Goal: Task Accomplishment & Management: Use online tool/utility

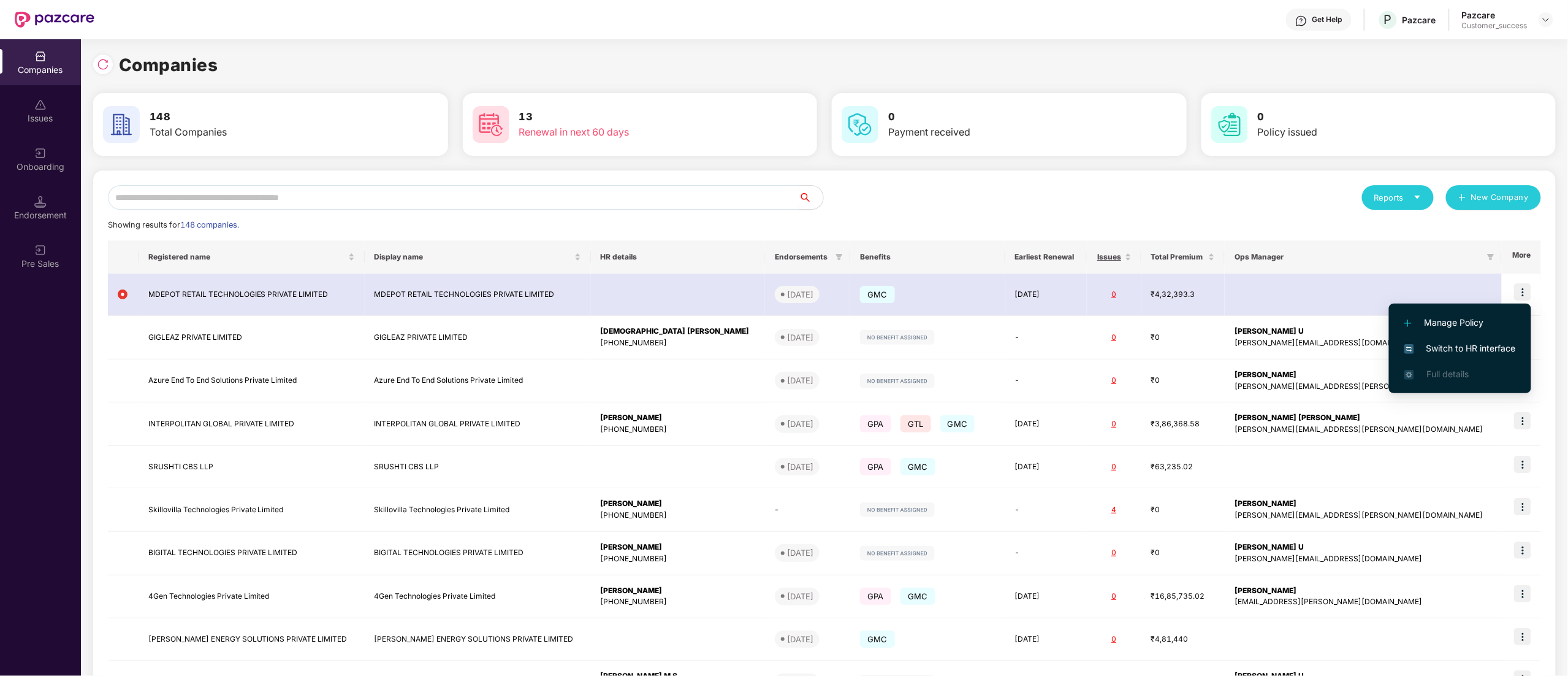
click at [345, 195] on input "text" at bounding box center [453, 197] width 691 height 25
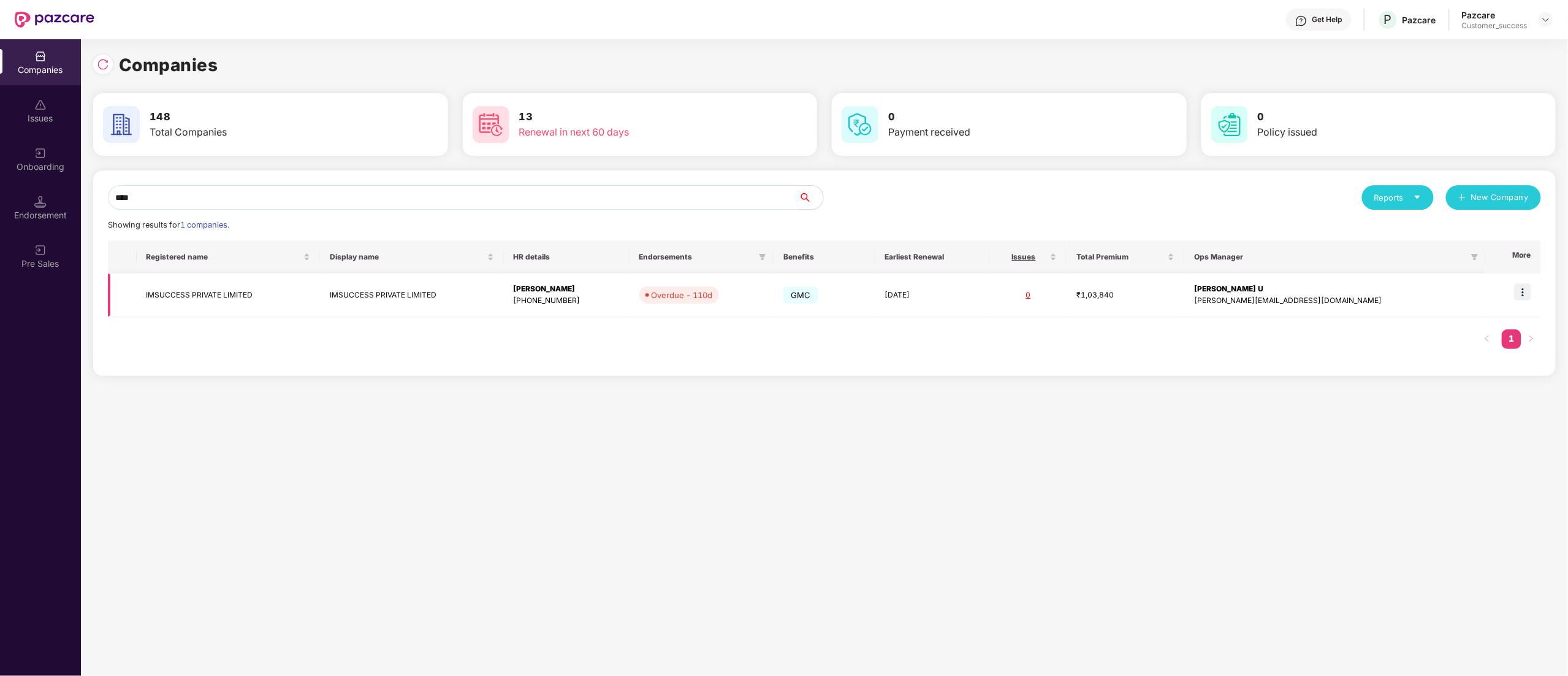
type input "****"
click at [1522, 288] on img at bounding box center [1523, 292] width 17 height 17
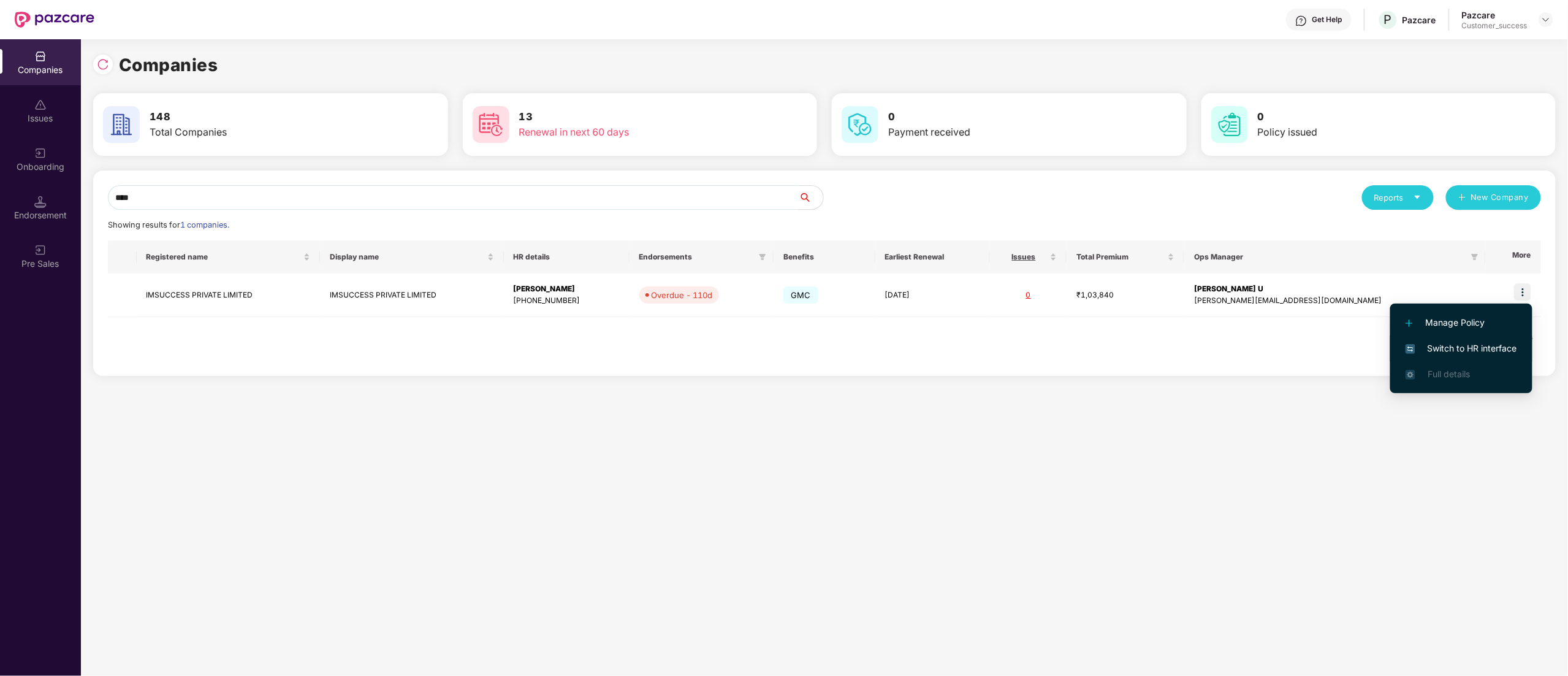
click at [1450, 348] on span "Switch to HR interface" at bounding box center [1462, 348] width 112 height 13
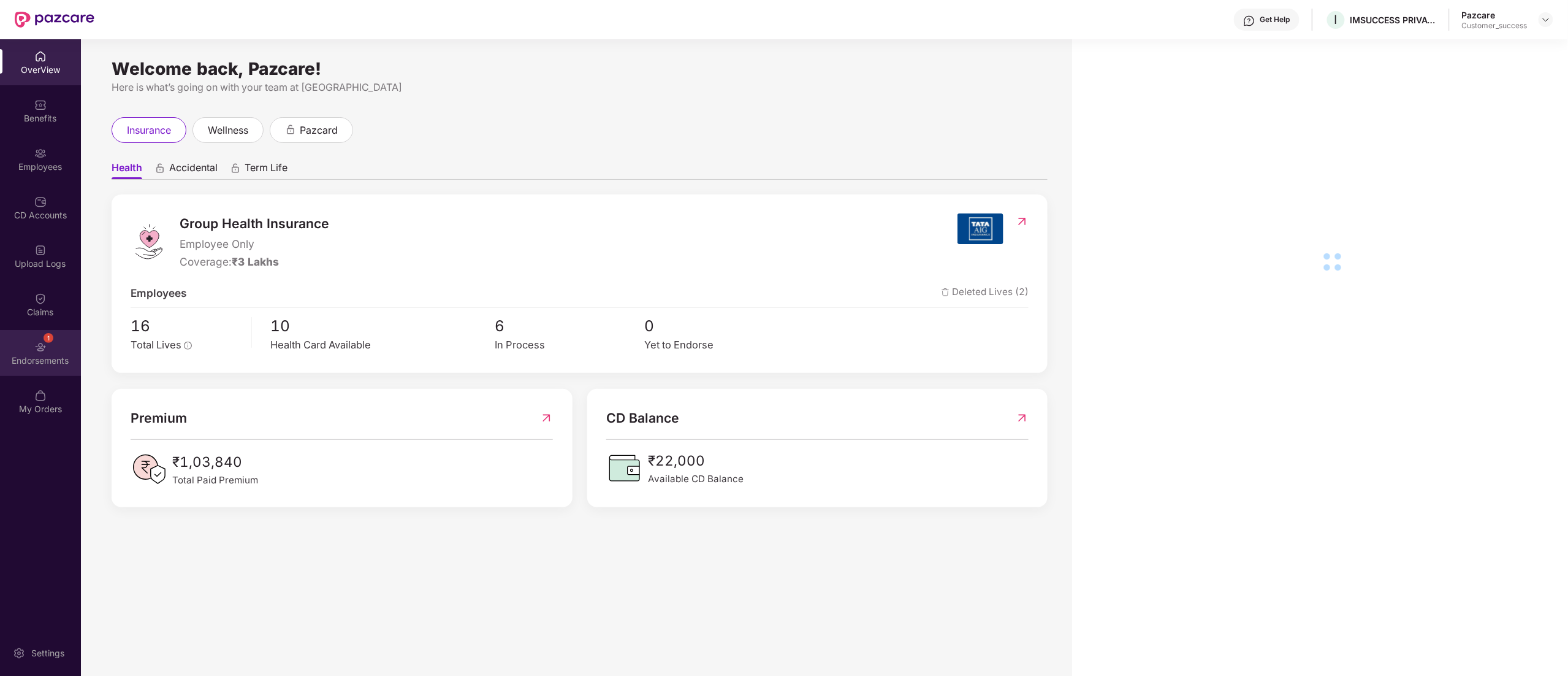
click at [36, 356] on div "Endorsements" at bounding box center [40, 360] width 81 height 12
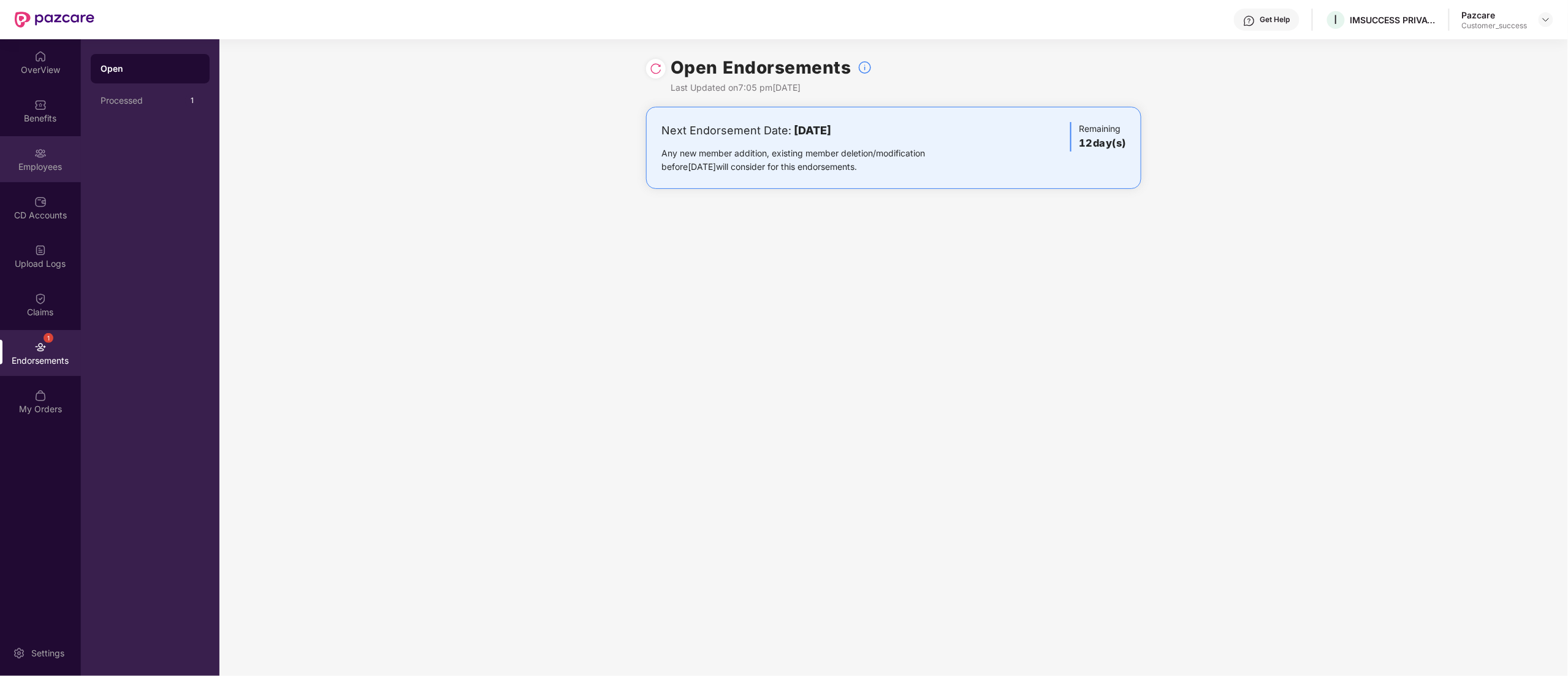
click at [40, 162] on div "Employees" at bounding box center [40, 167] width 81 height 12
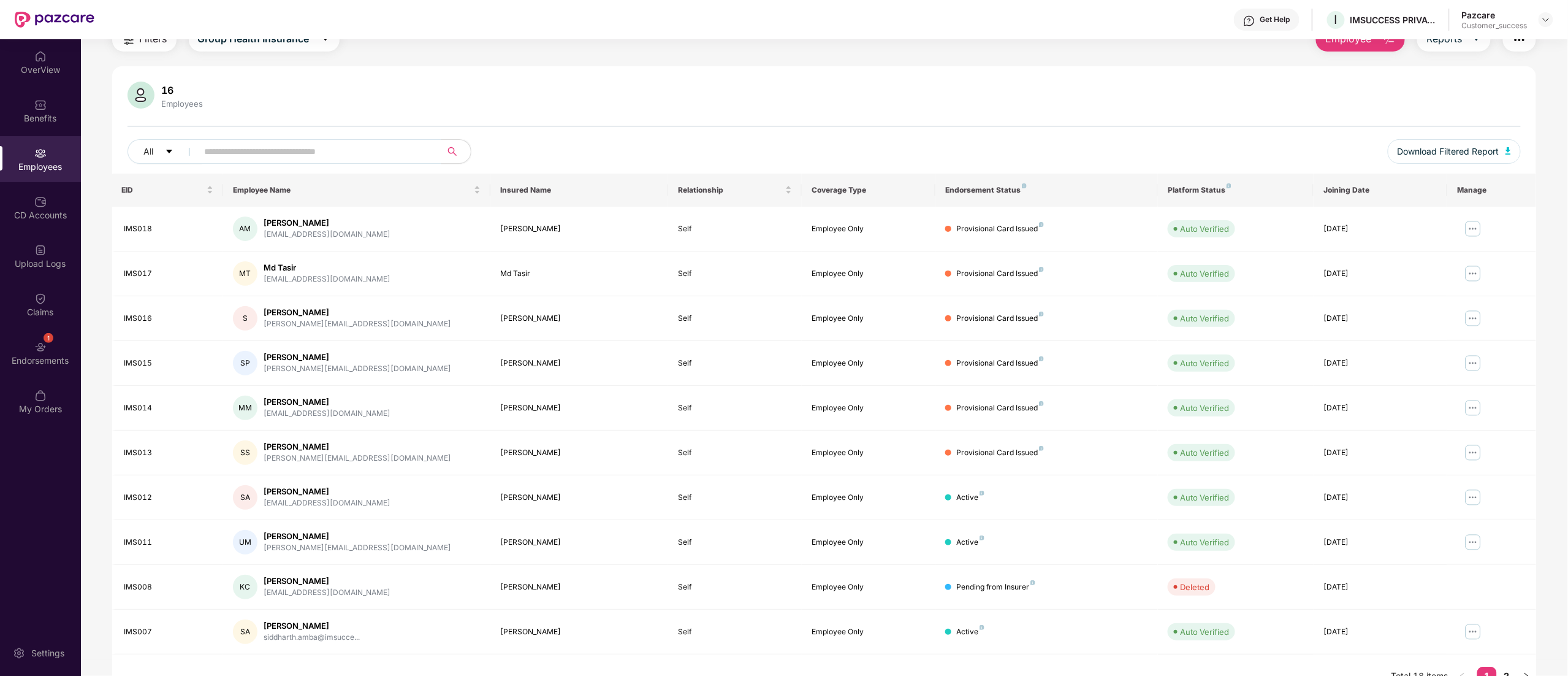
scroll to position [80, 0]
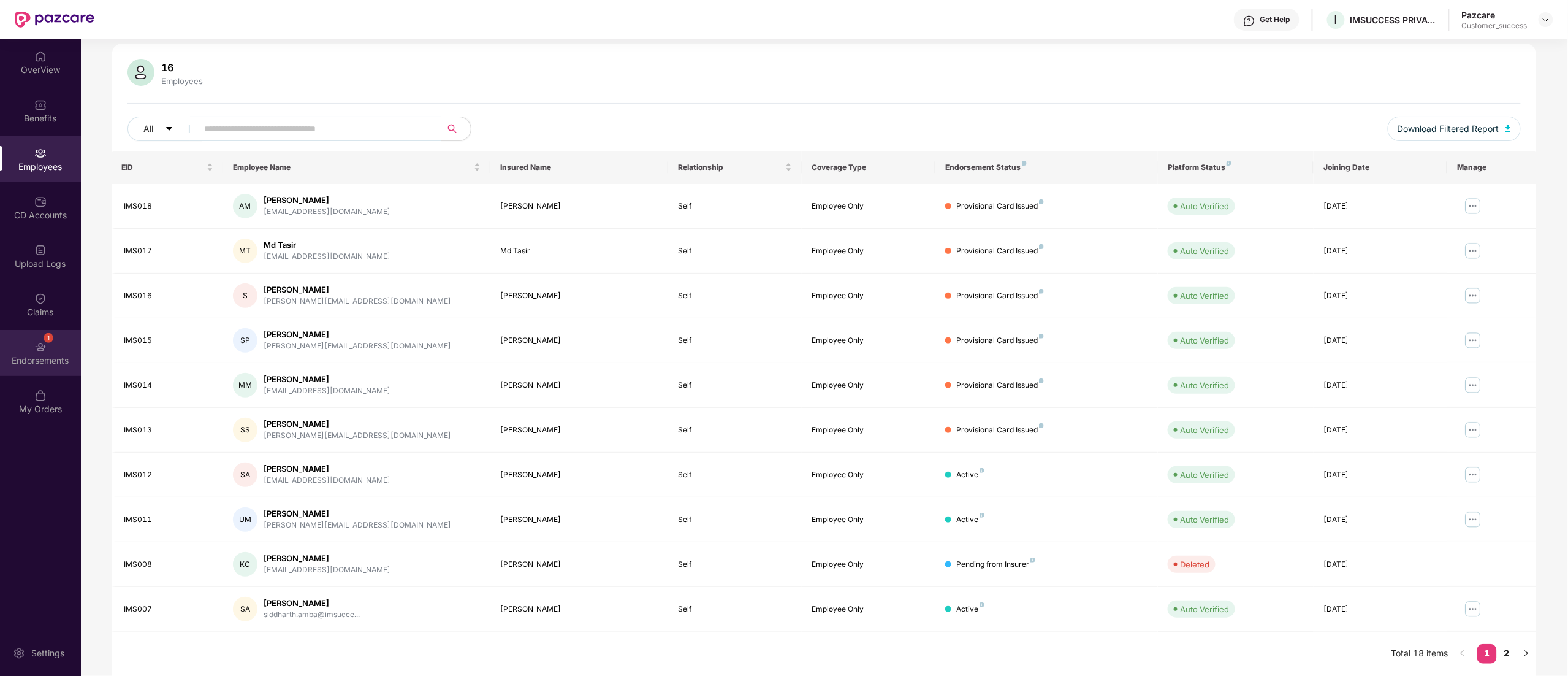
click at [52, 360] on div "Endorsements" at bounding box center [40, 359] width 81 height 12
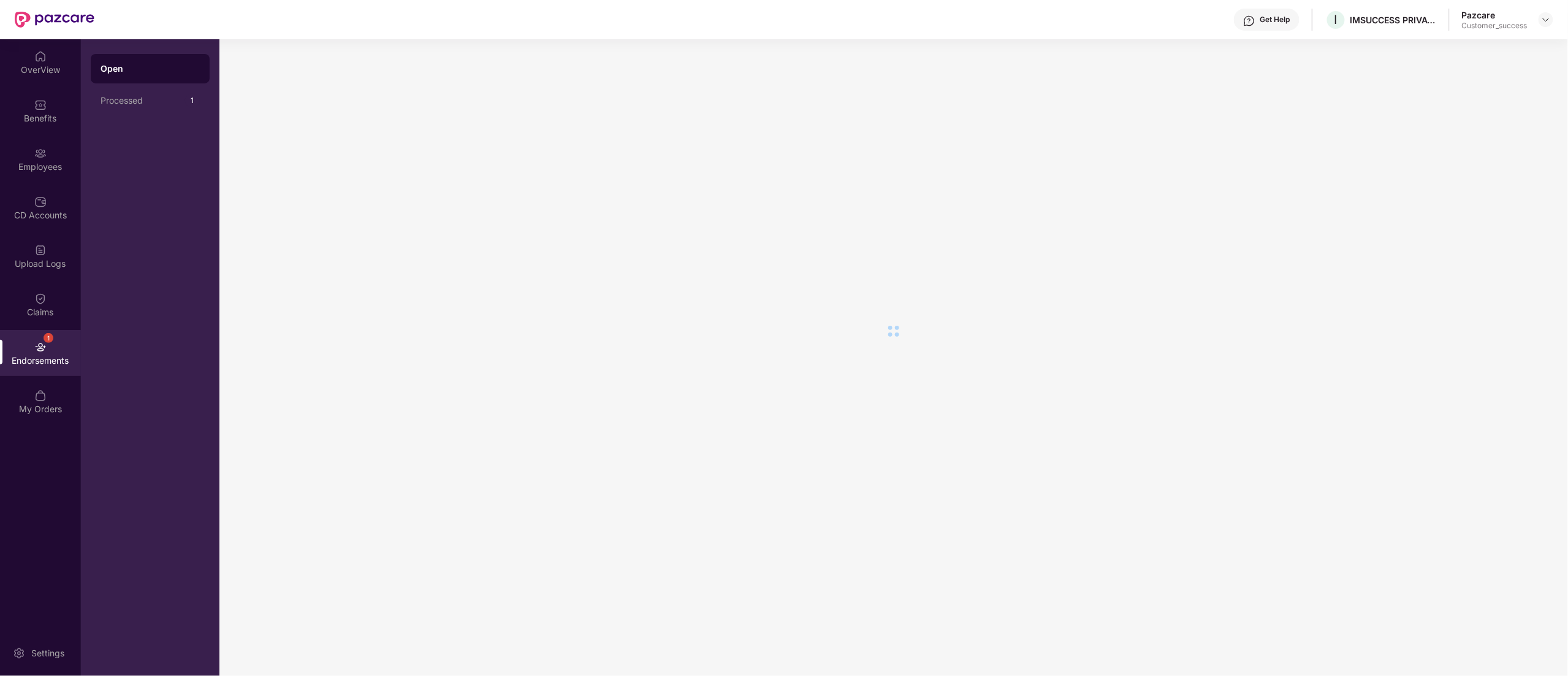
scroll to position [0, 0]
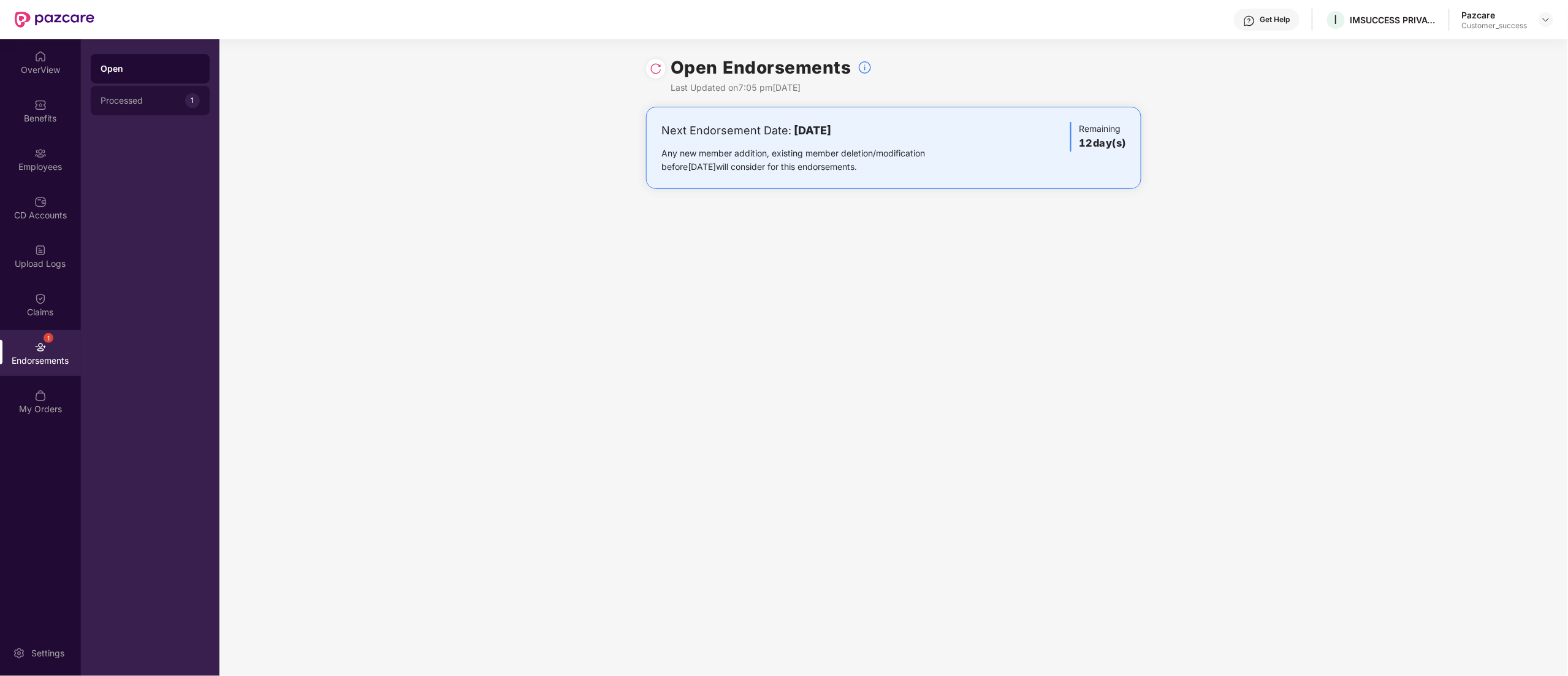
click at [143, 96] on div "Processed" at bounding box center [142, 100] width 84 height 9
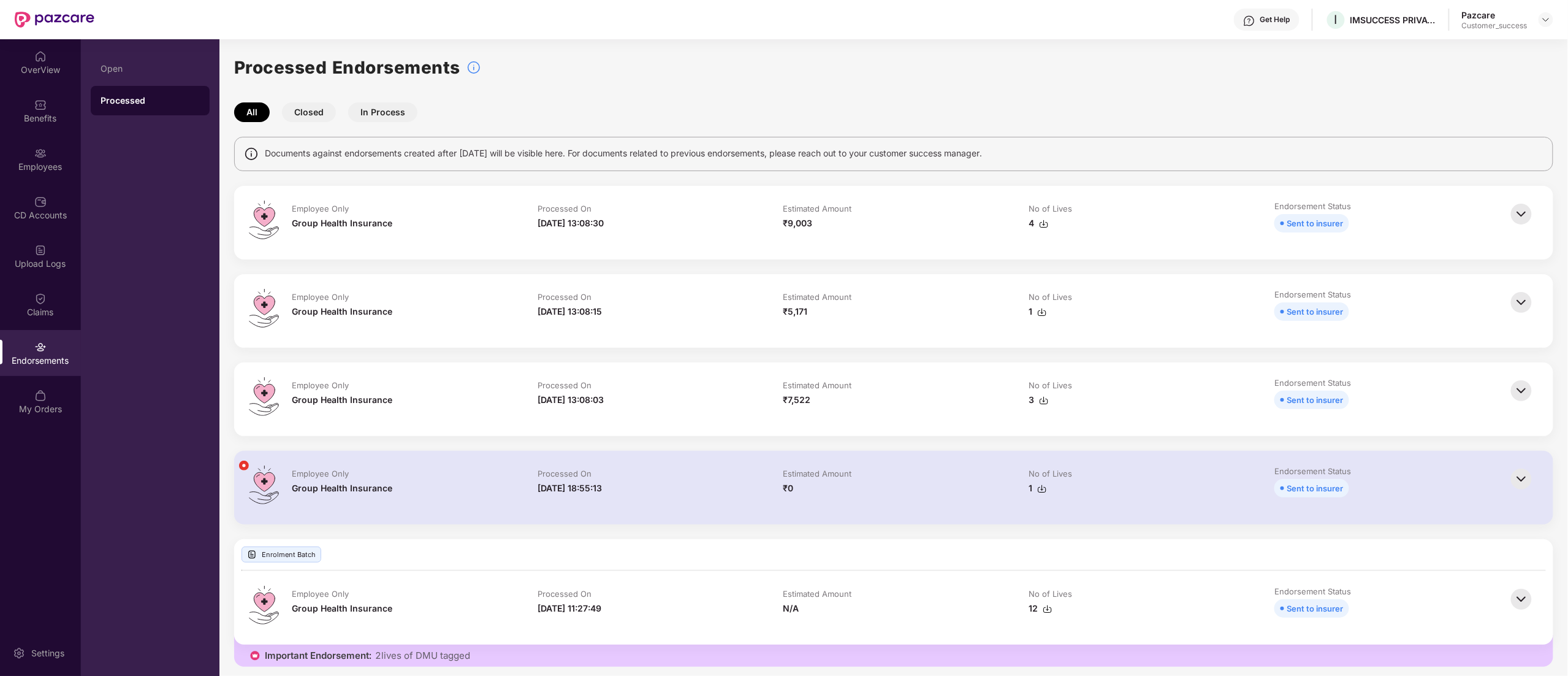
click at [1518, 206] on img at bounding box center [1522, 214] width 27 height 27
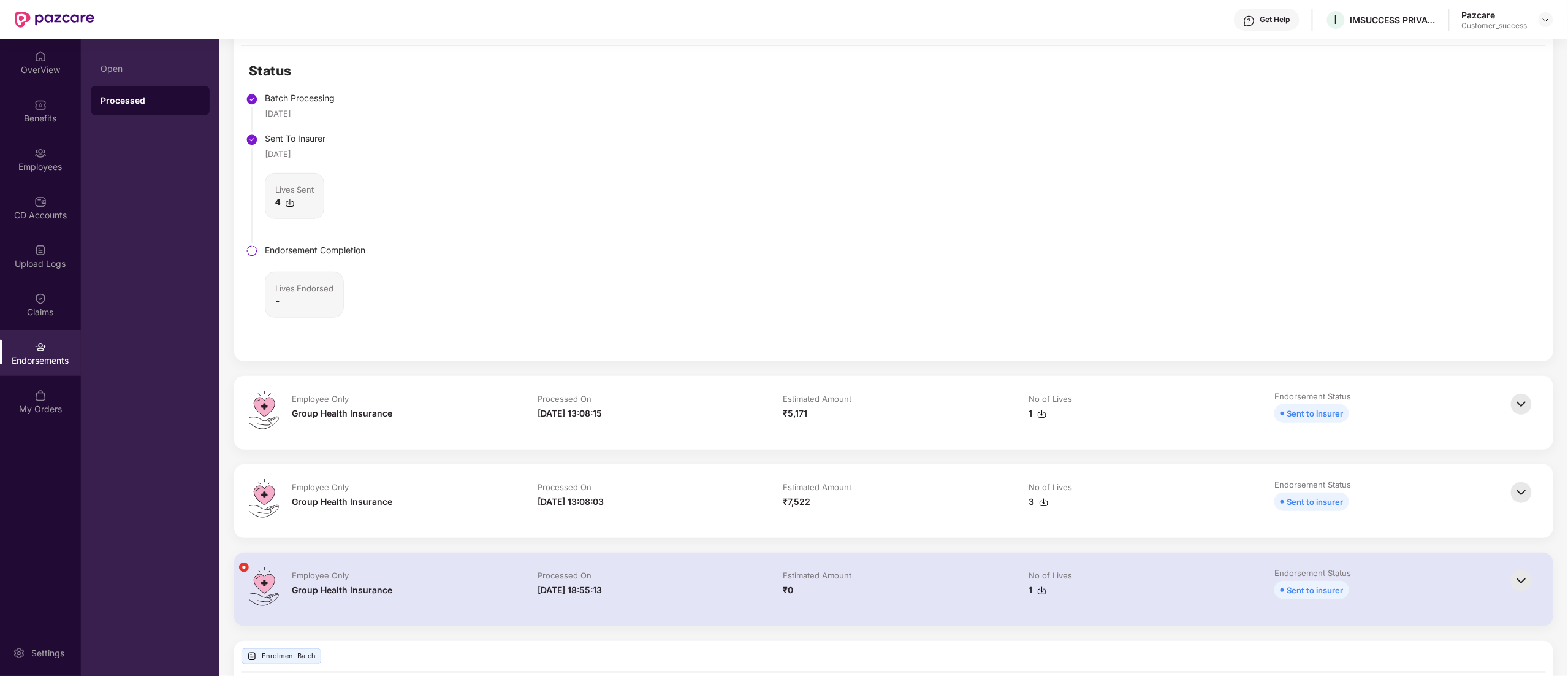
scroll to position [375, 0]
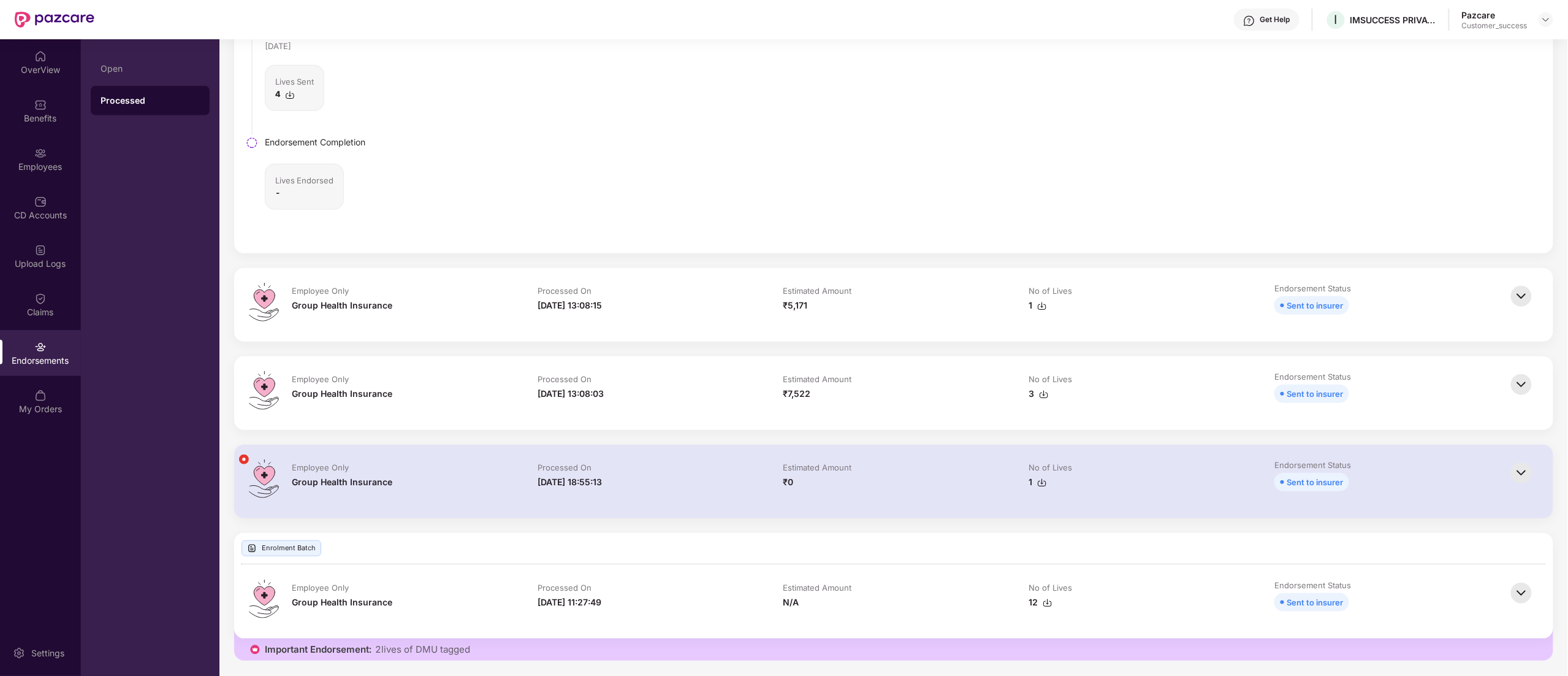
click at [1525, 295] on img at bounding box center [1522, 296] width 27 height 27
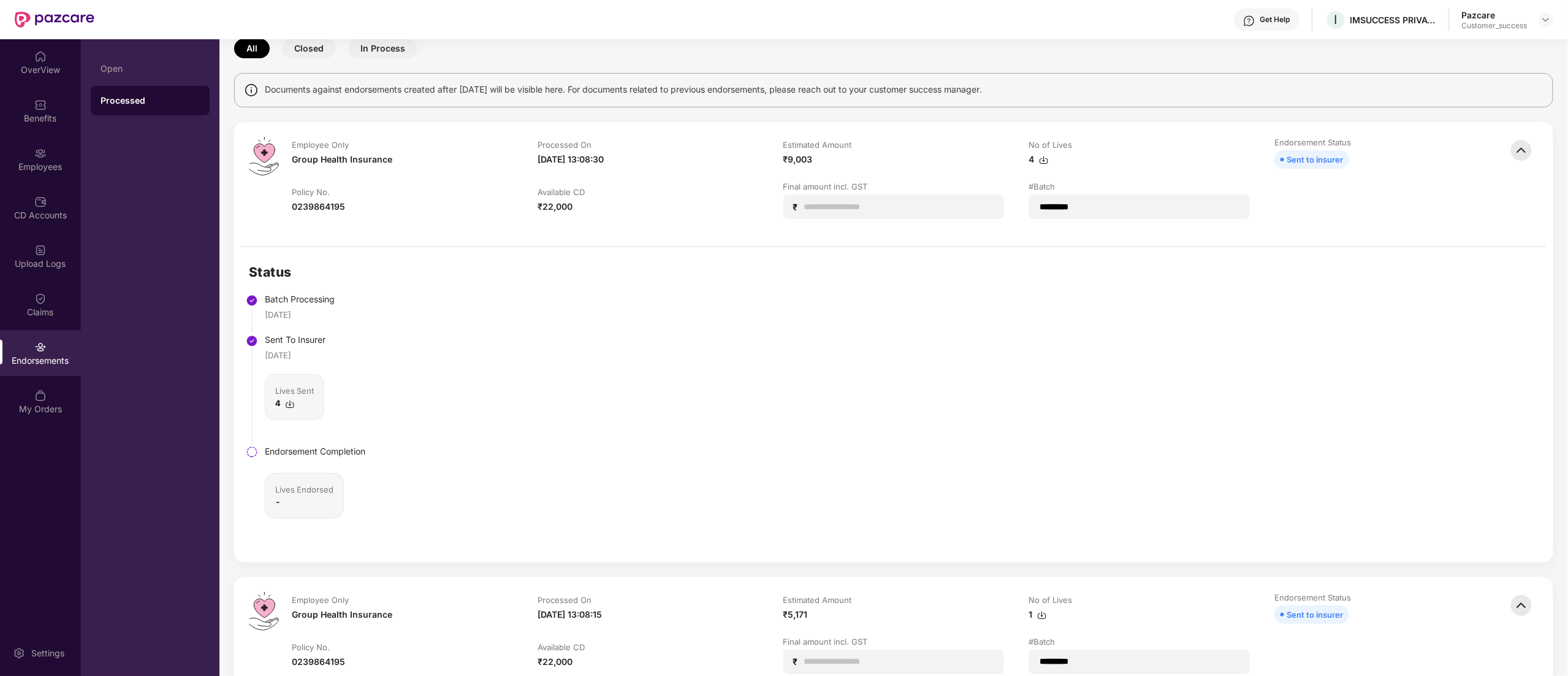
scroll to position [0, 0]
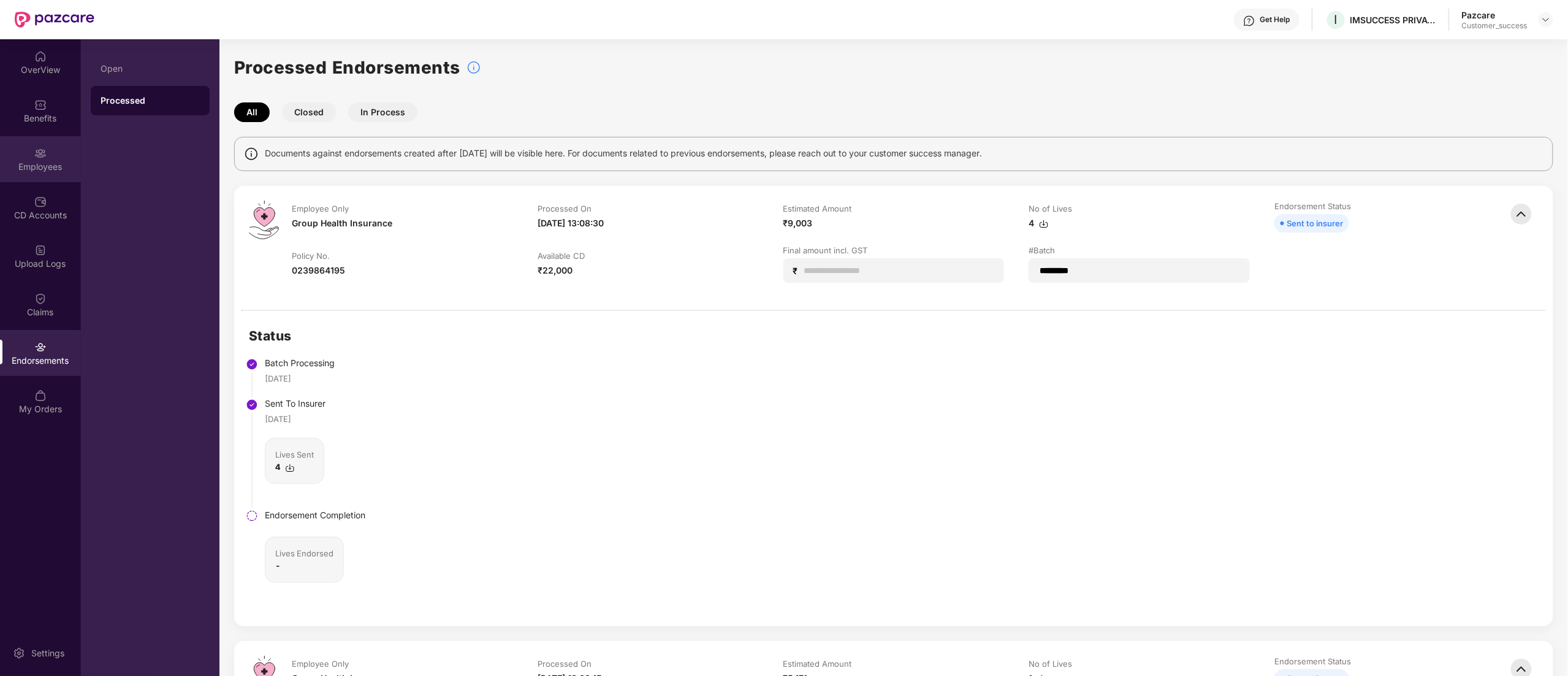
click at [36, 150] on img at bounding box center [40, 153] width 12 height 12
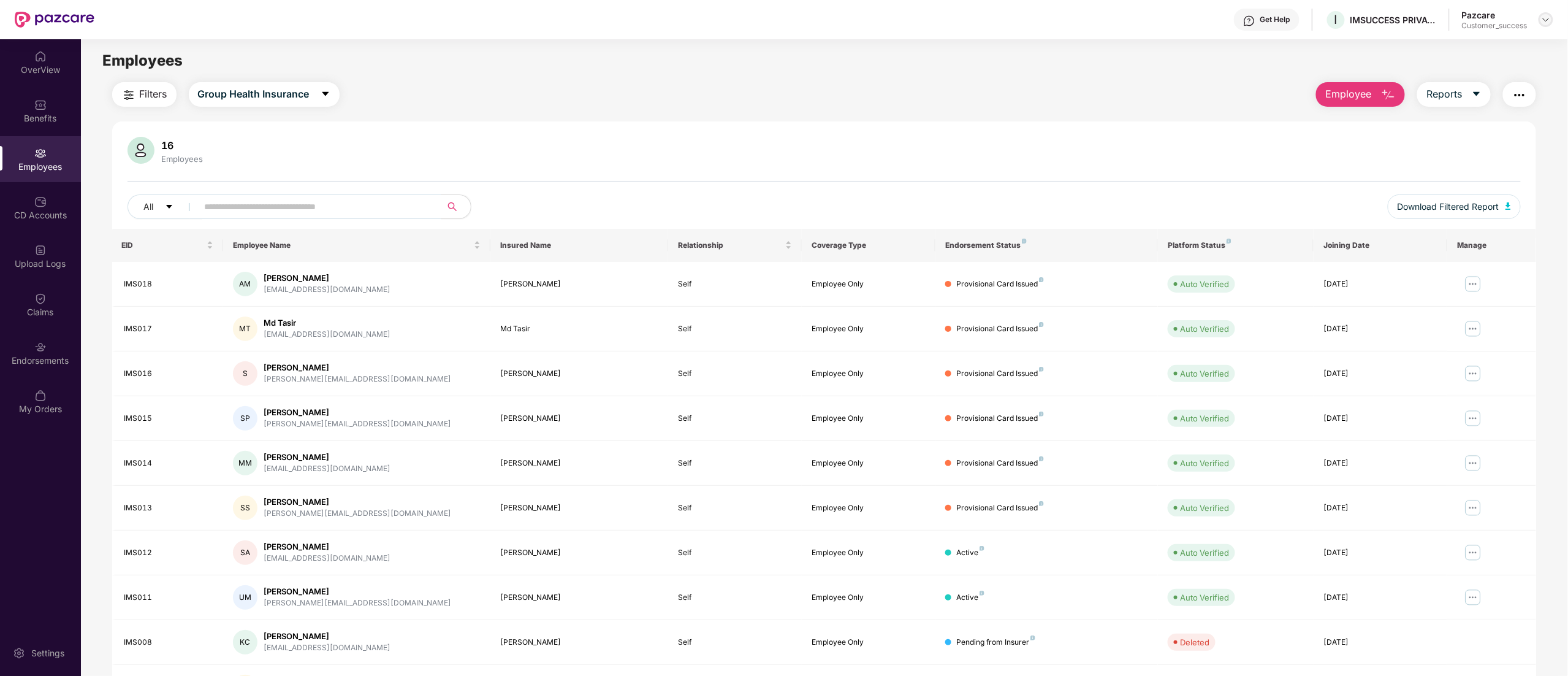
click at [1543, 21] on img at bounding box center [1546, 20] width 9 height 9
click at [1496, 41] on div "Switch to partner view" at bounding box center [1488, 48] width 159 height 24
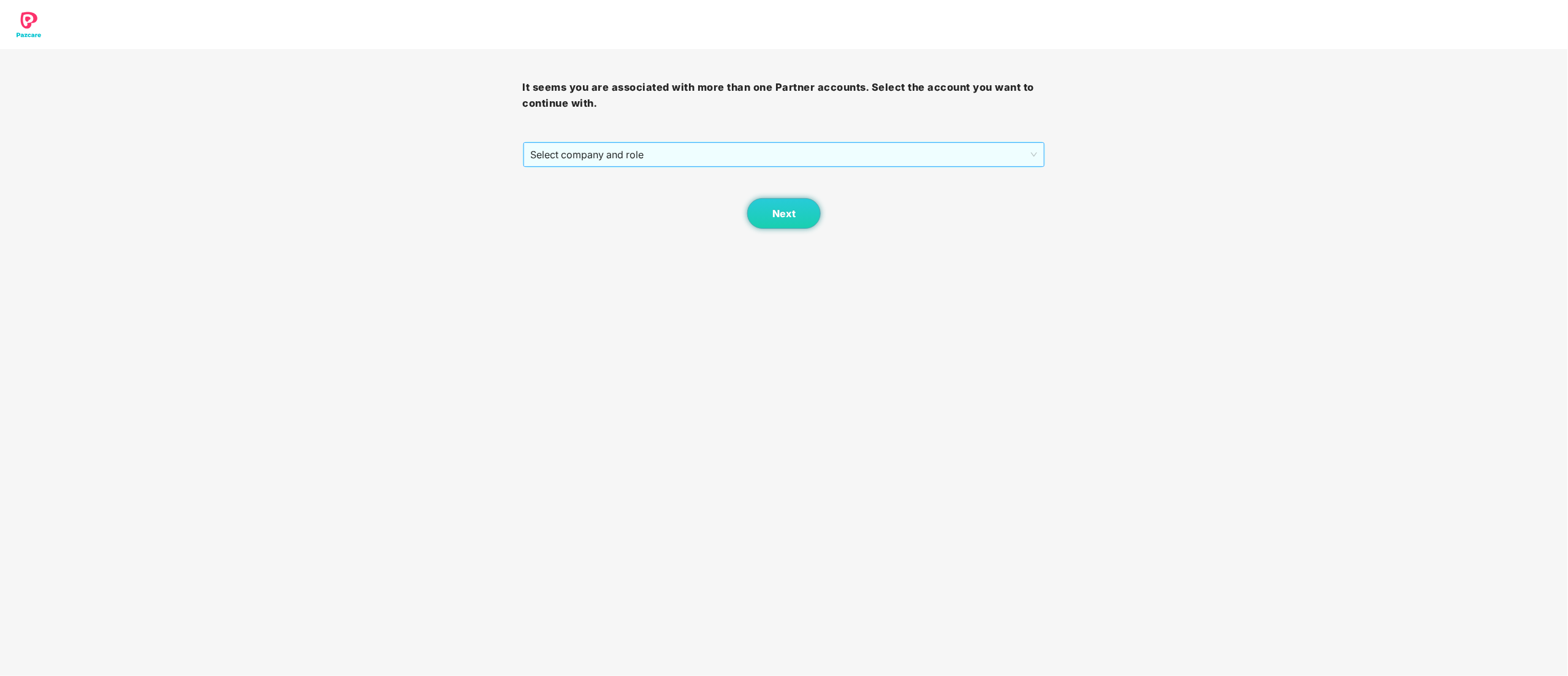
click at [633, 152] on span "Select company and role" at bounding box center [784, 155] width 507 height 24
click at [608, 197] on div "Pazcare - CUSTOMER_SUCCESS" at bounding box center [784, 199] width 508 height 13
click at [790, 212] on span "Next" at bounding box center [784, 213] width 24 height 11
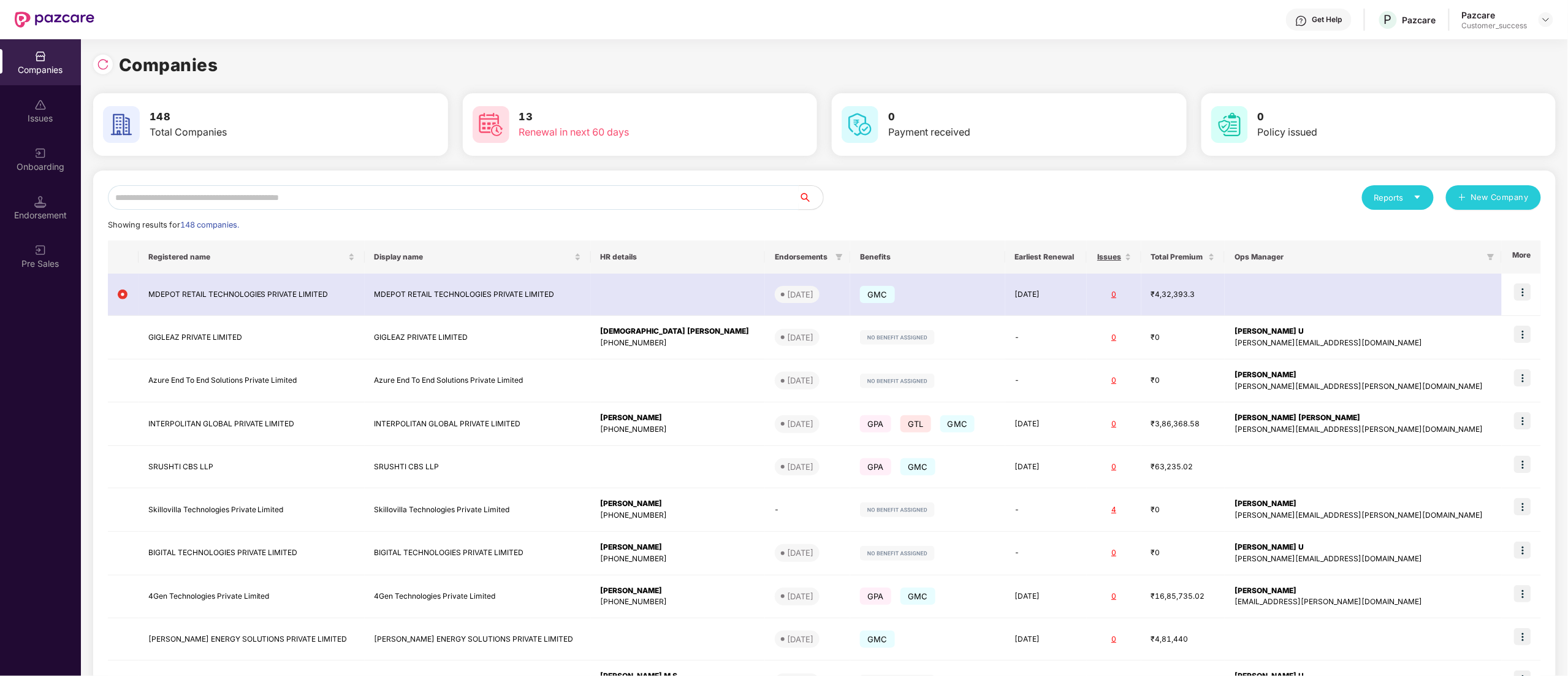
click at [164, 193] on input "text" at bounding box center [453, 197] width 691 height 25
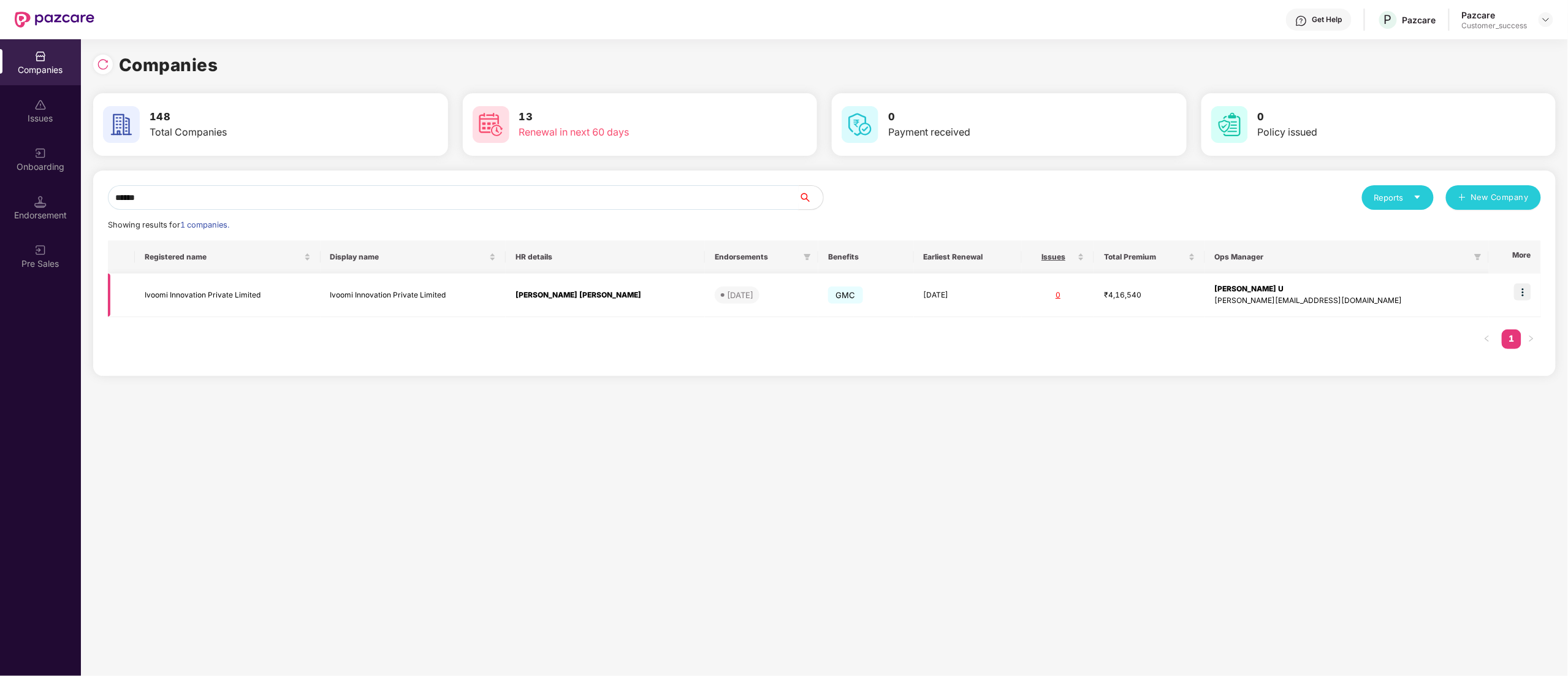
type input "******"
click at [1525, 292] on img at bounding box center [1523, 292] width 17 height 17
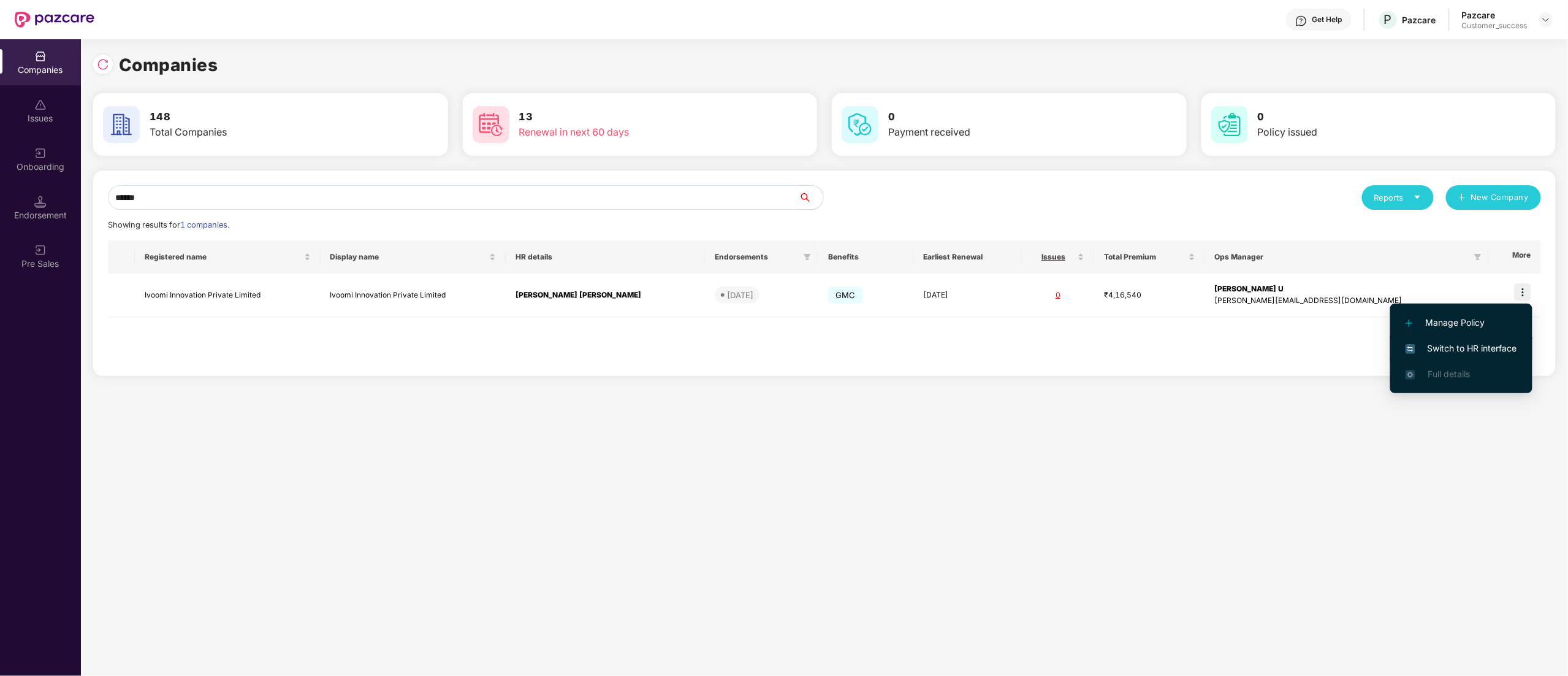
click at [1488, 336] on li "Switch to HR interface" at bounding box center [1461, 348] width 142 height 26
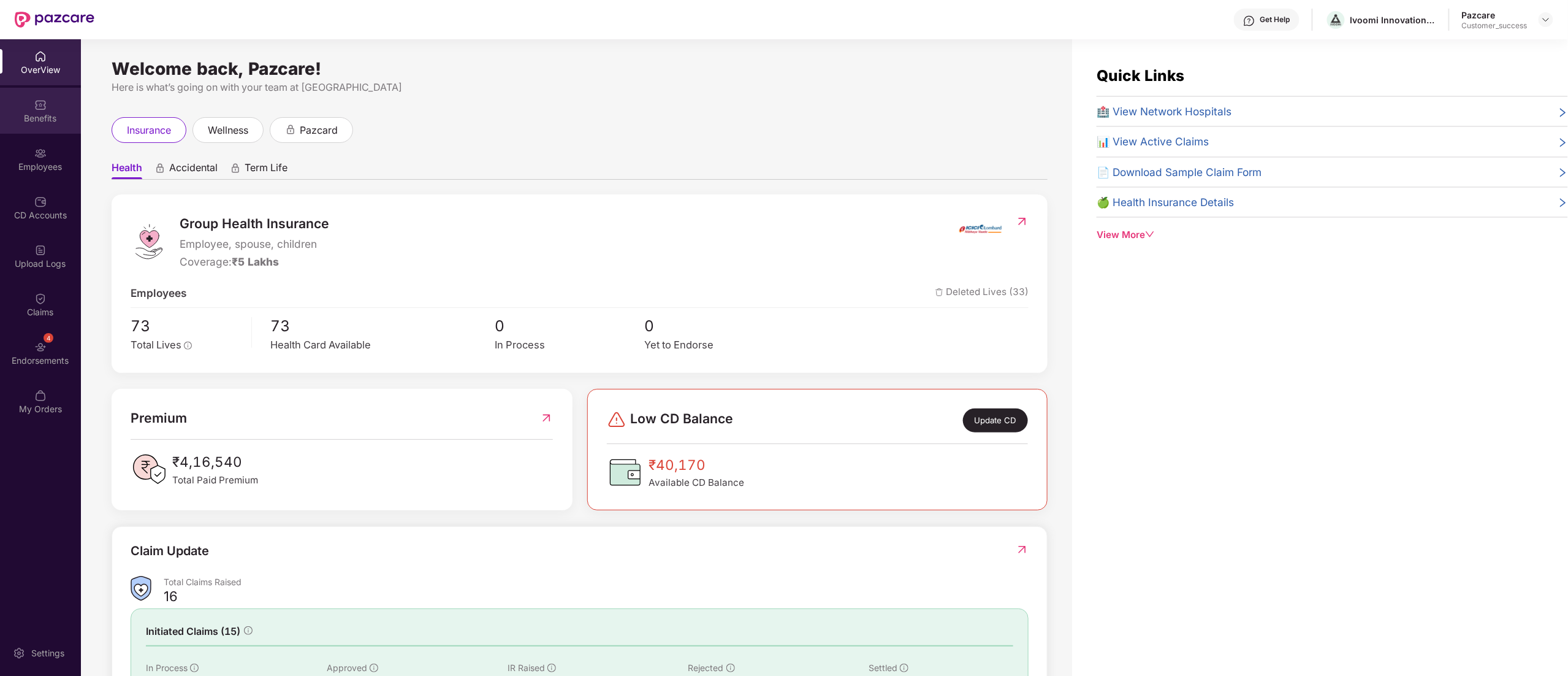
click at [45, 108] on img at bounding box center [40, 104] width 12 height 12
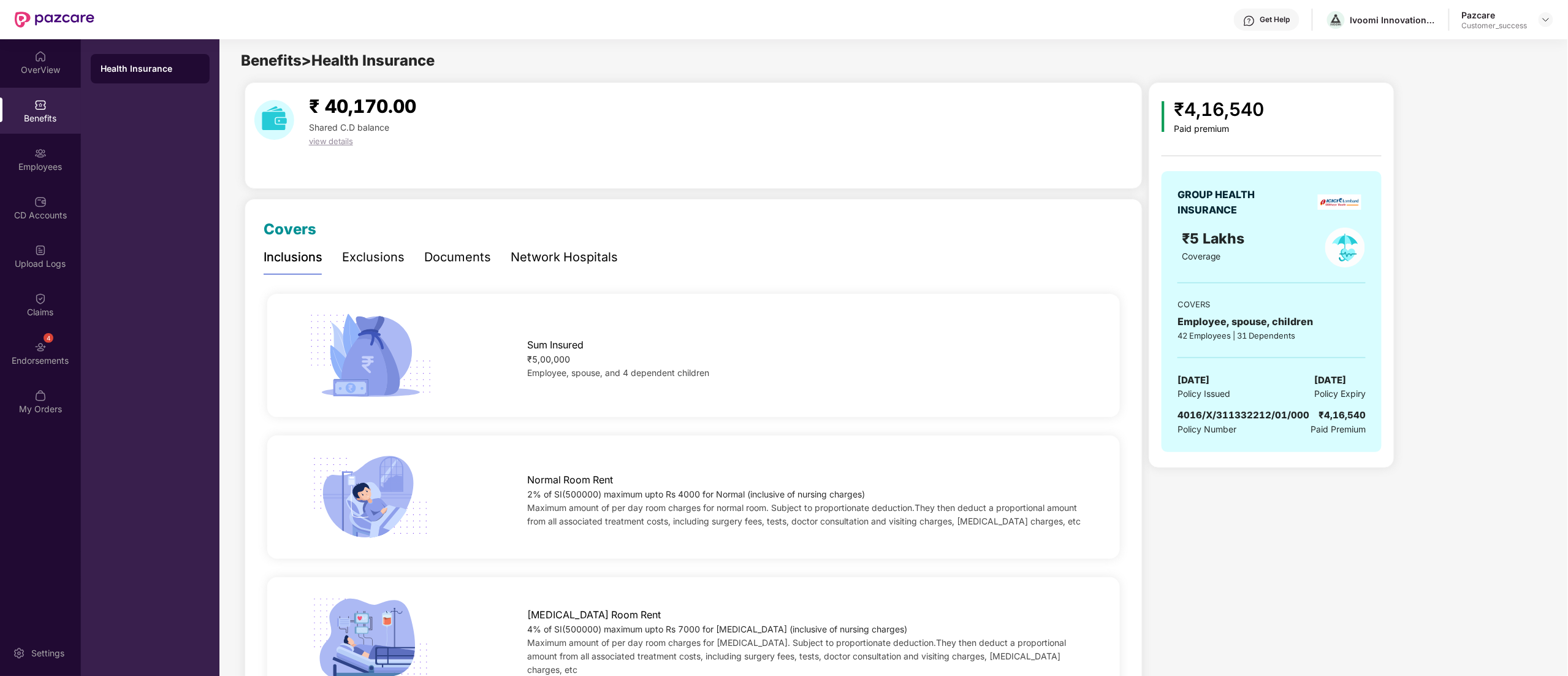
click at [1232, 416] on span "4016/X/311332212/01/000" at bounding box center [1243, 415] width 132 height 11
copy span "4016/X/311332212/01/000"
click at [1545, 19] on img at bounding box center [1546, 20] width 9 height 9
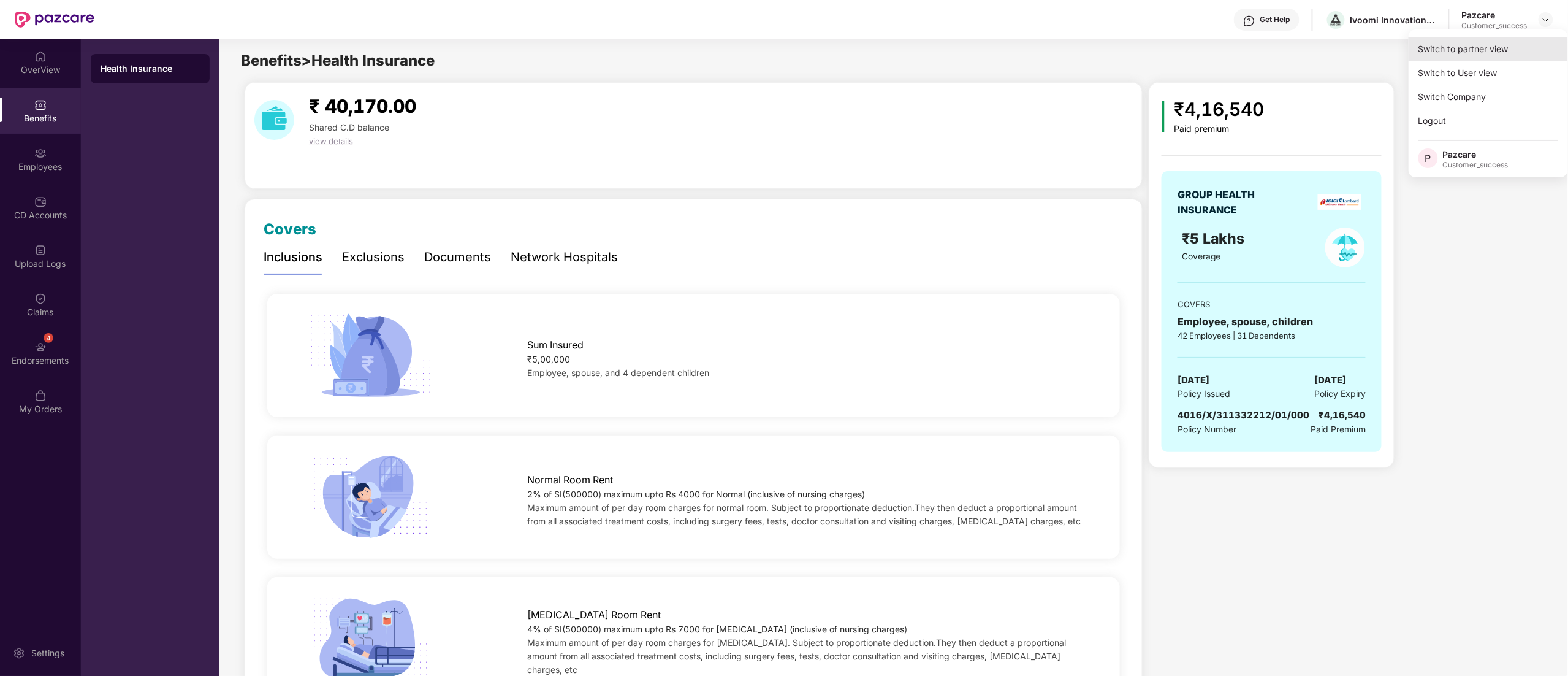
click at [1439, 44] on div "Switch to partner view" at bounding box center [1488, 48] width 159 height 24
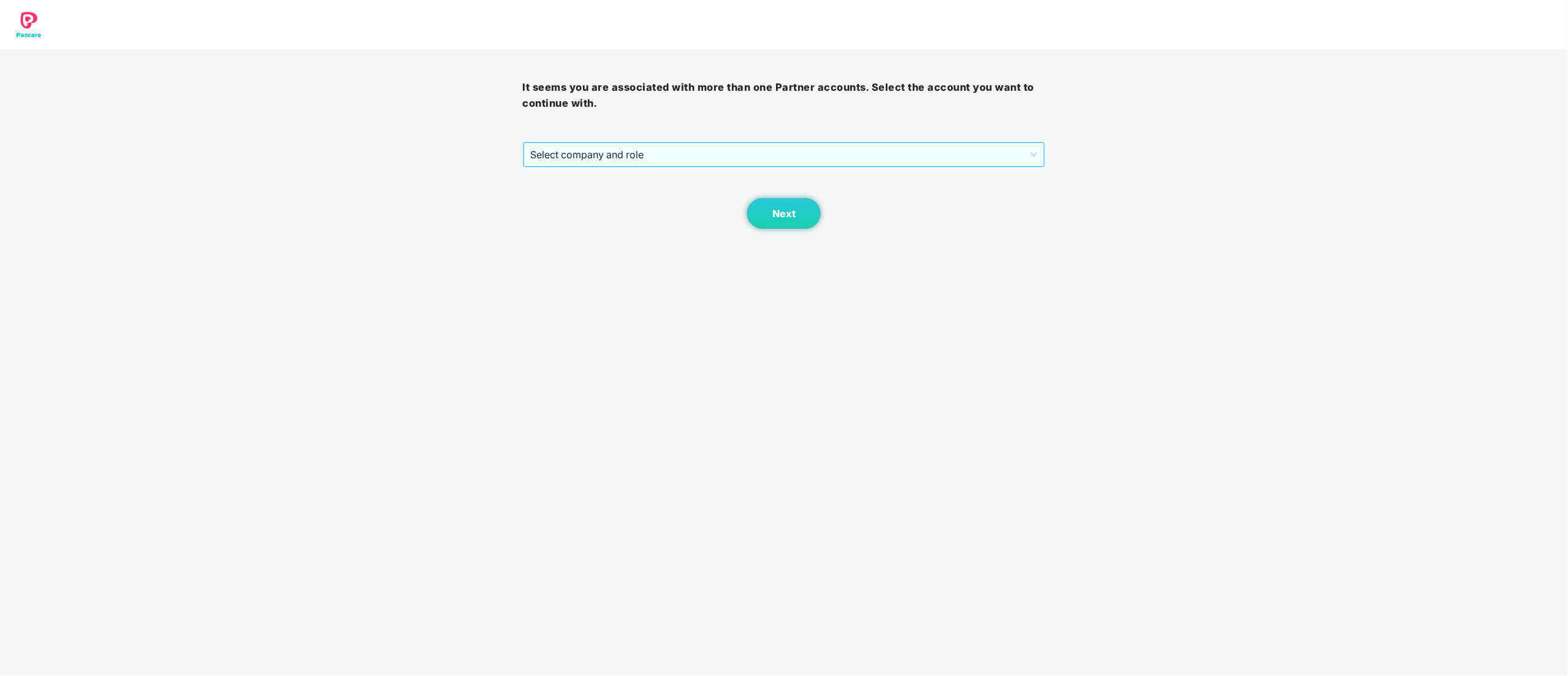
click at [543, 151] on span "Select company and role" at bounding box center [784, 155] width 507 height 24
click at [594, 201] on div "Pazcare - CUSTOMER_SUCCESS" at bounding box center [784, 199] width 508 height 13
click at [781, 212] on span "Next" at bounding box center [784, 213] width 24 height 11
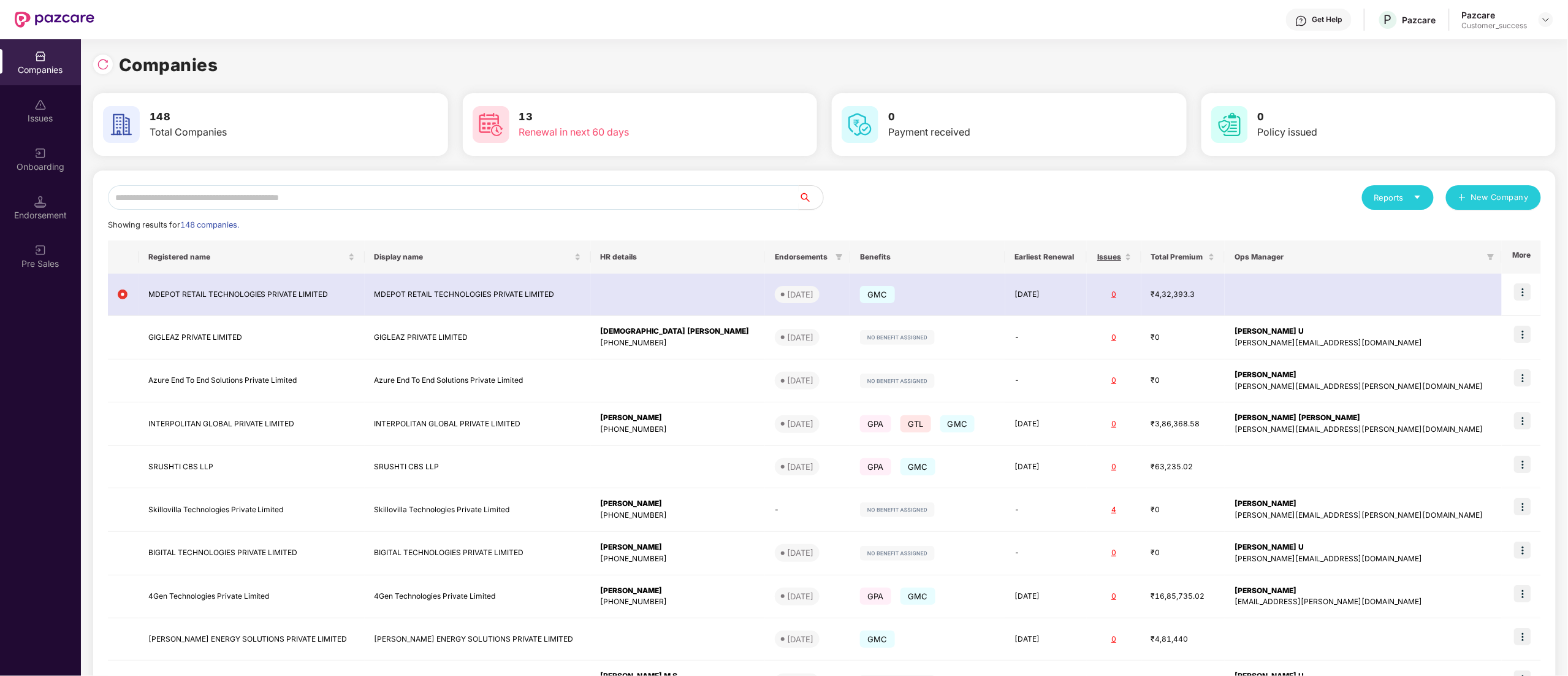
click at [163, 187] on input "text" at bounding box center [453, 197] width 691 height 25
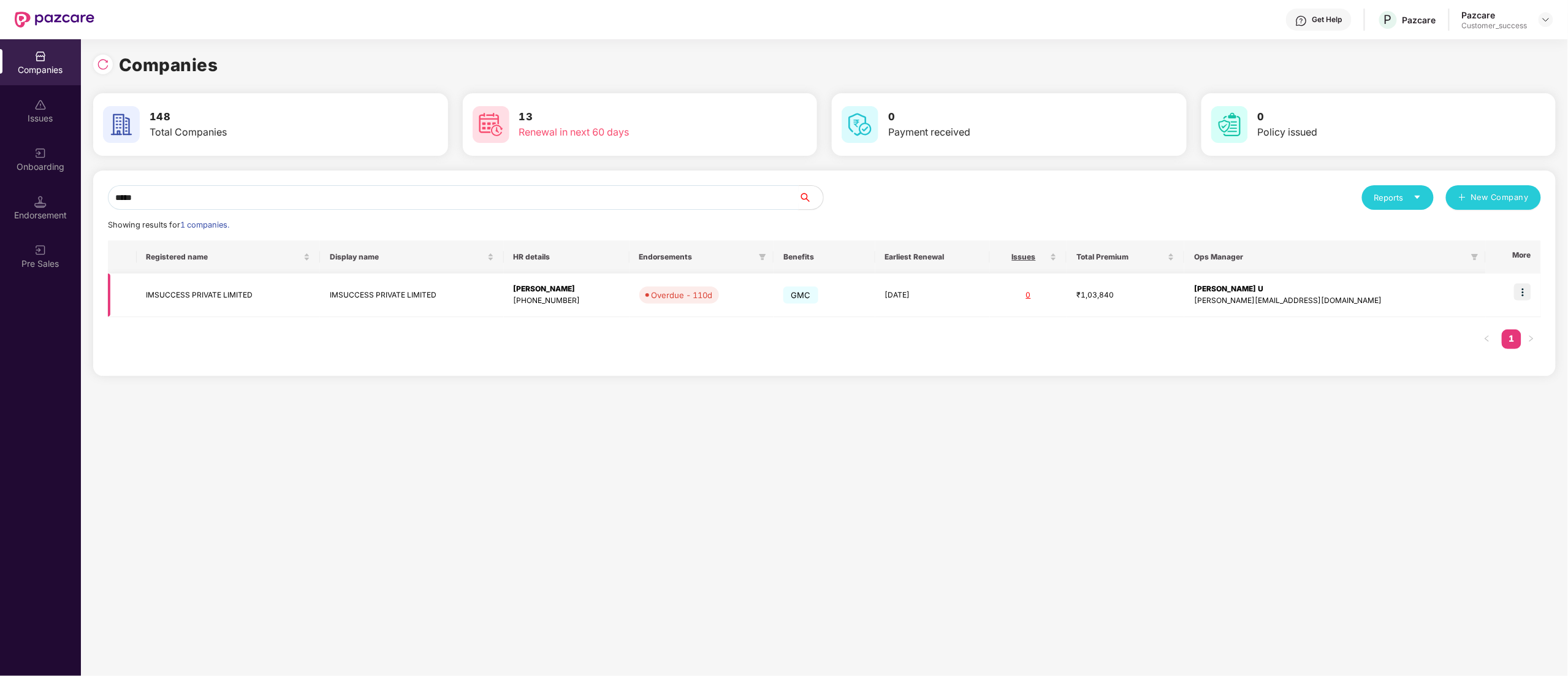
type input "*****"
click at [1524, 294] on img at bounding box center [1523, 292] width 17 height 17
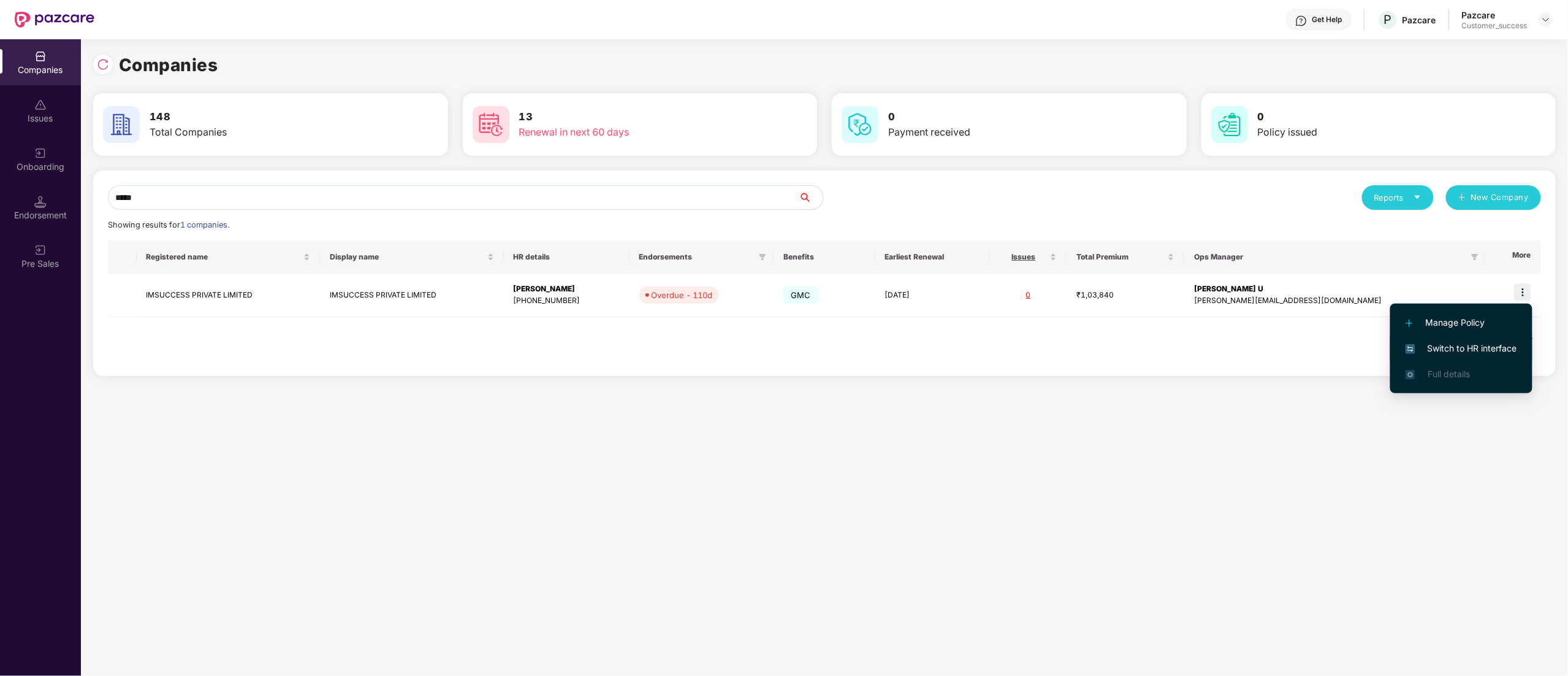
click at [1472, 350] on span "Switch to HR interface" at bounding box center [1462, 348] width 112 height 13
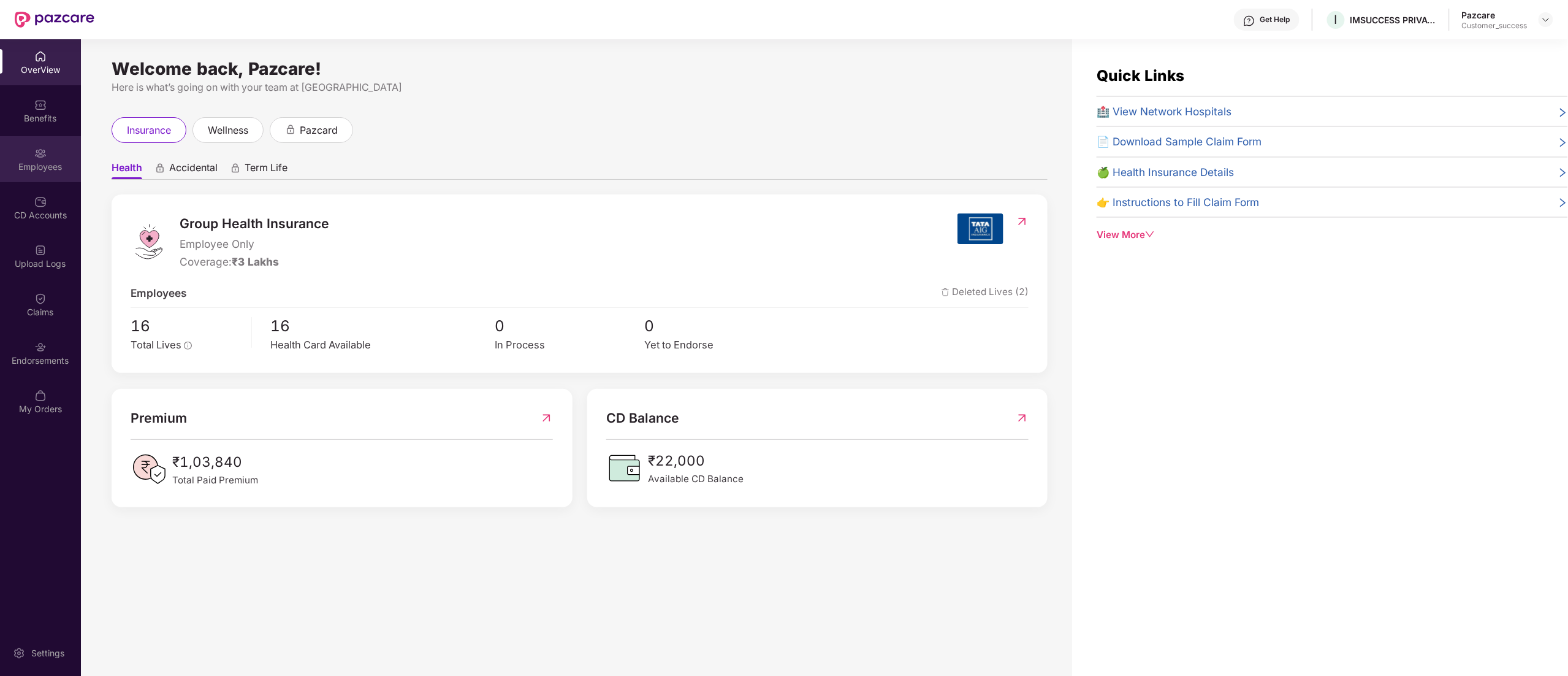
click at [30, 155] on div "Employees" at bounding box center [40, 159] width 81 height 46
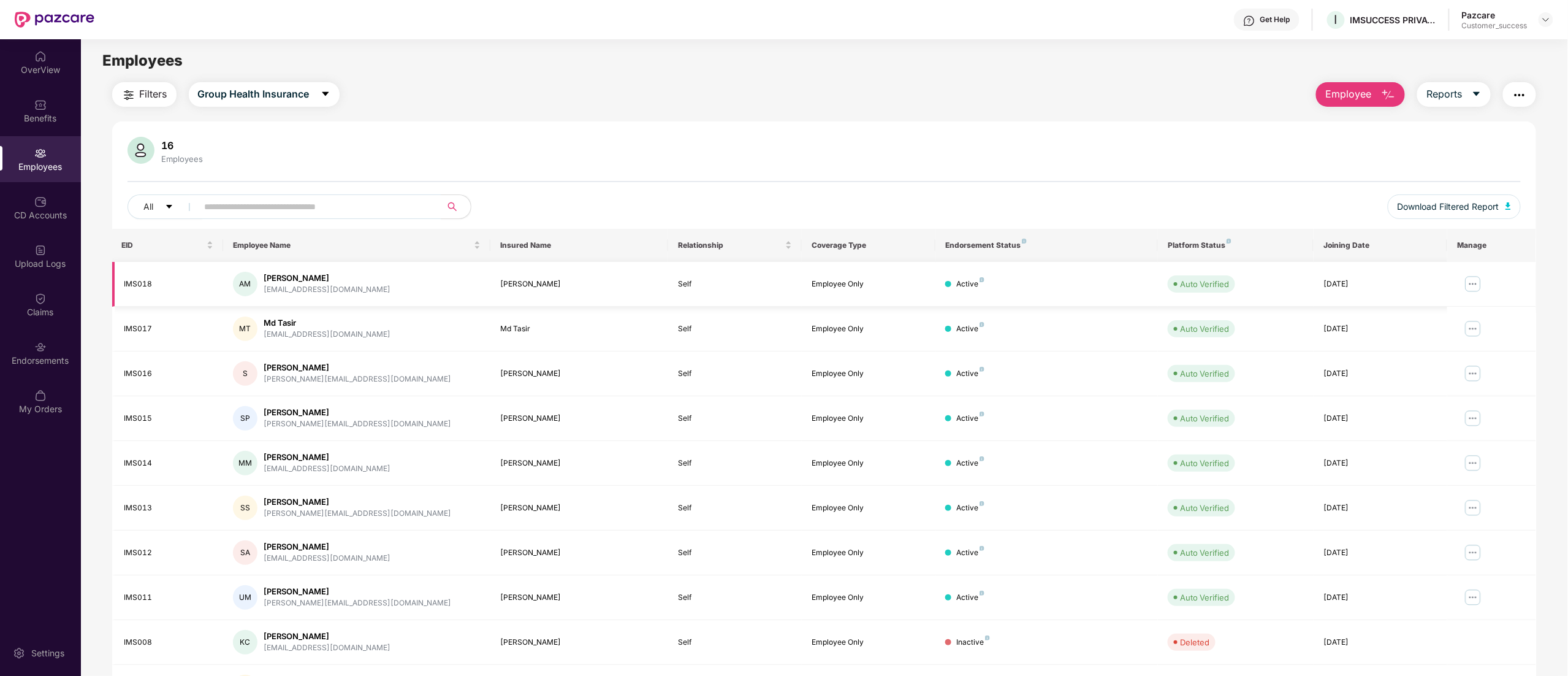
click at [1474, 289] on img at bounding box center [1472, 283] width 20 height 20
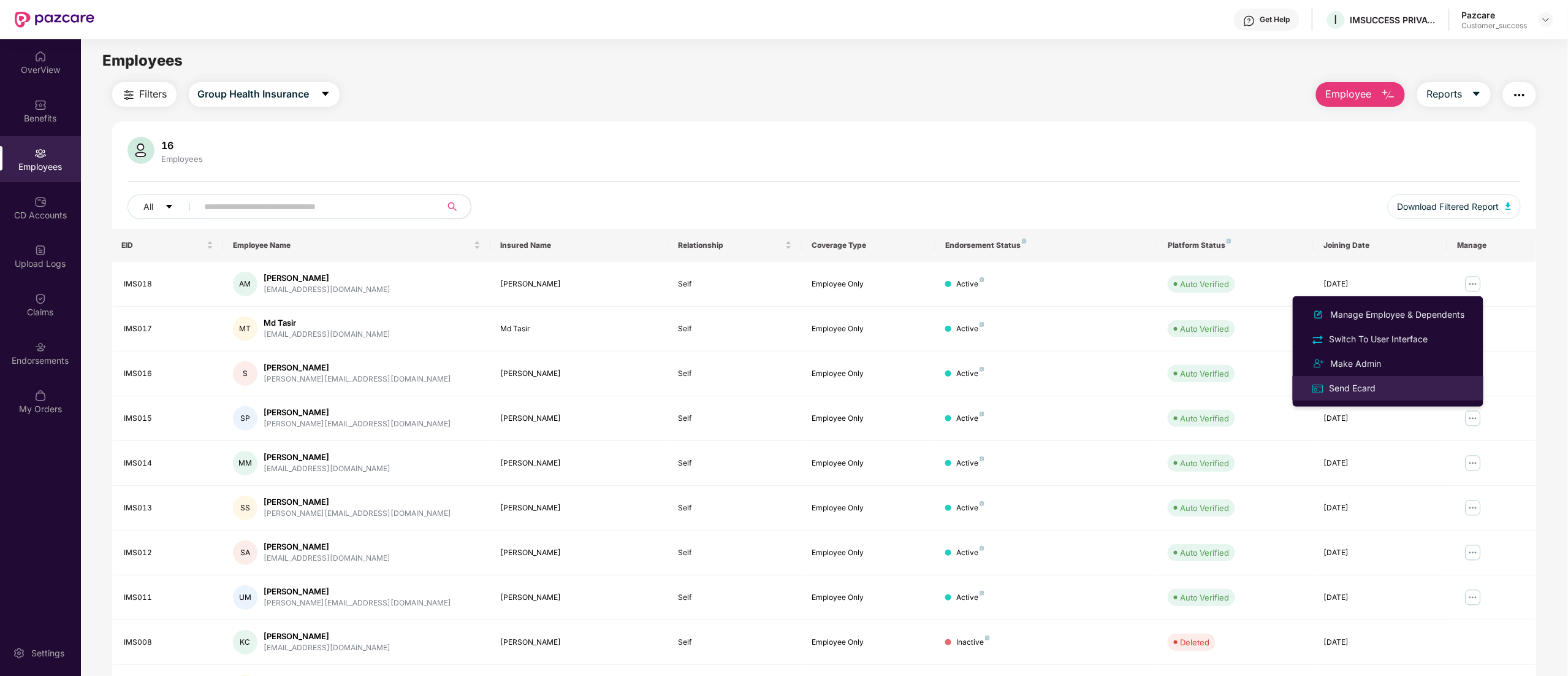
click at [1381, 385] on div "Send Ecard" at bounding box center [1388, 388] width 159 height 14
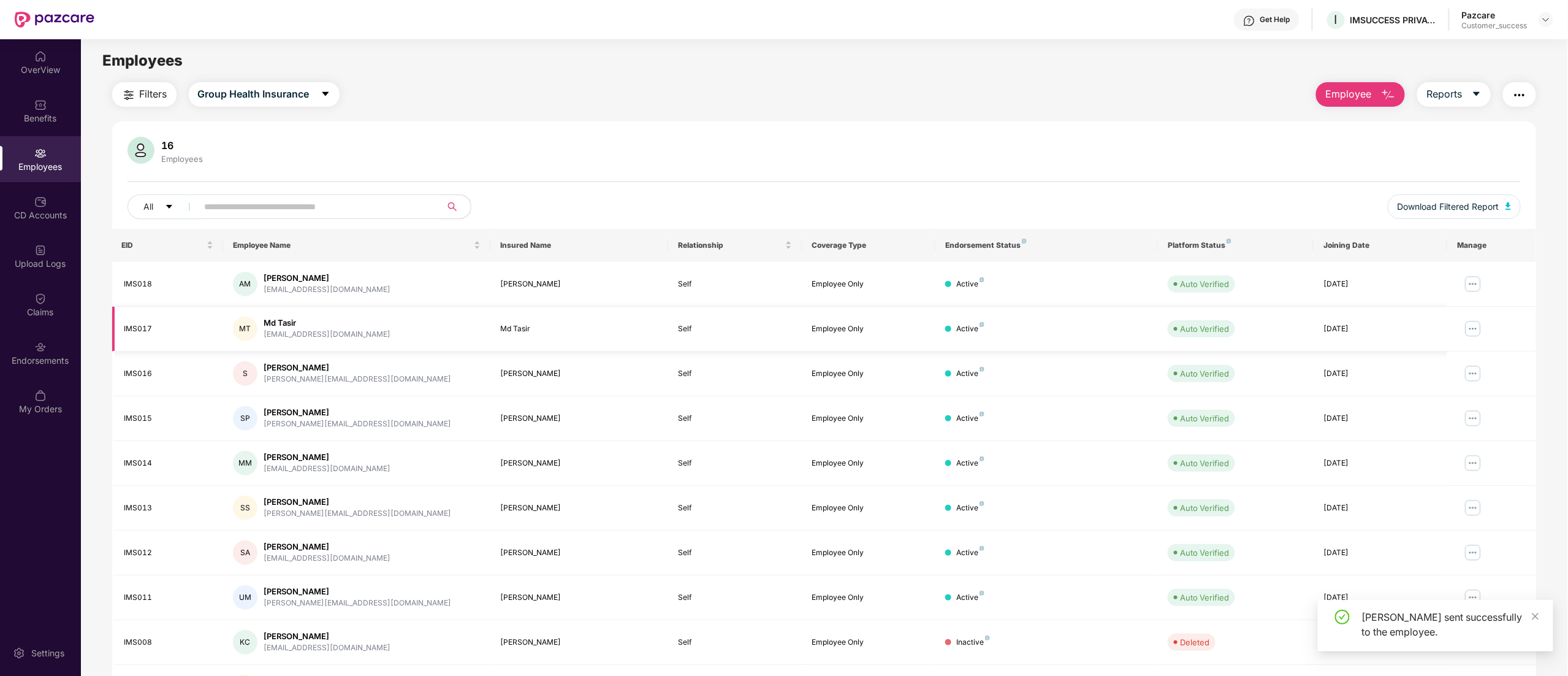
click at [1481, 331] on img at bounding box center [1472, 328] width 20 height 20
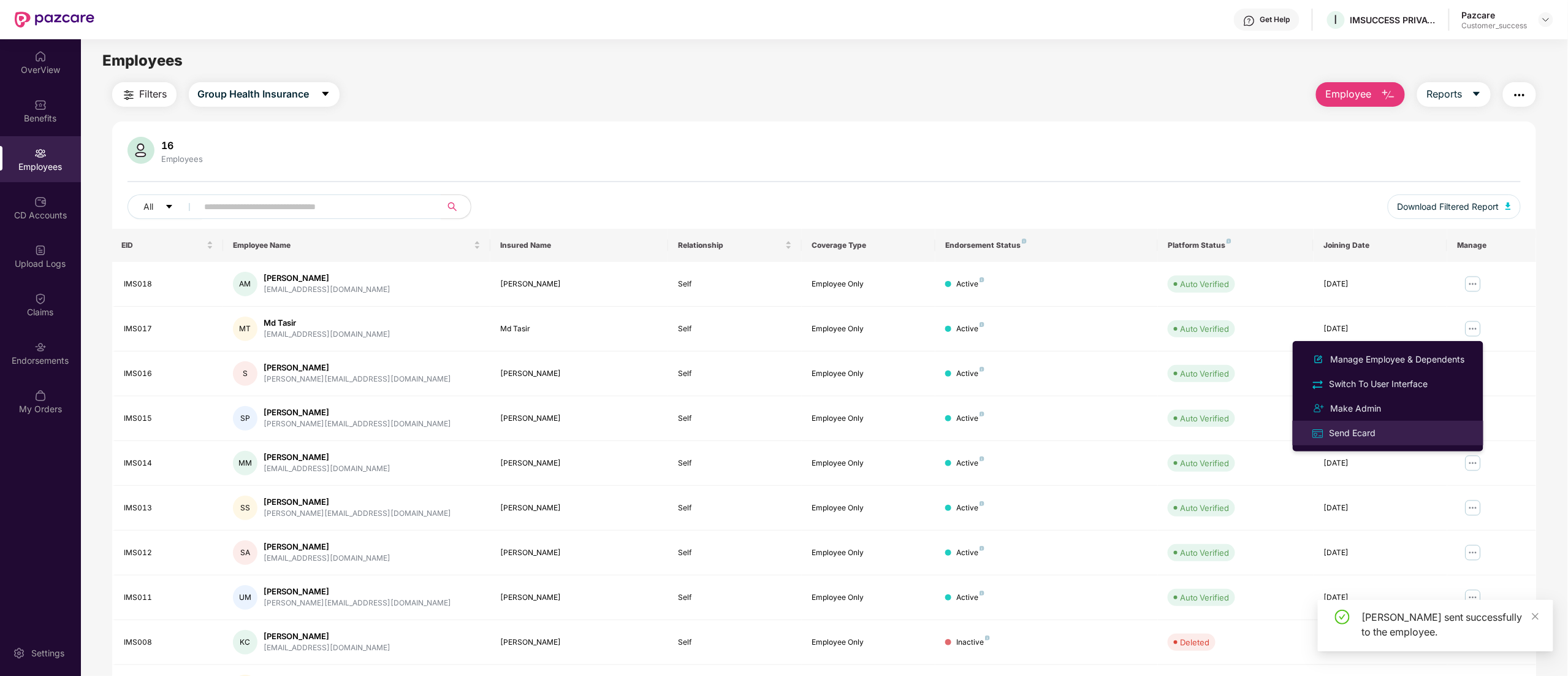
click at [1361, 430] on div "Send Ecard" at bounding box center [1353, 433] width 51 height 13
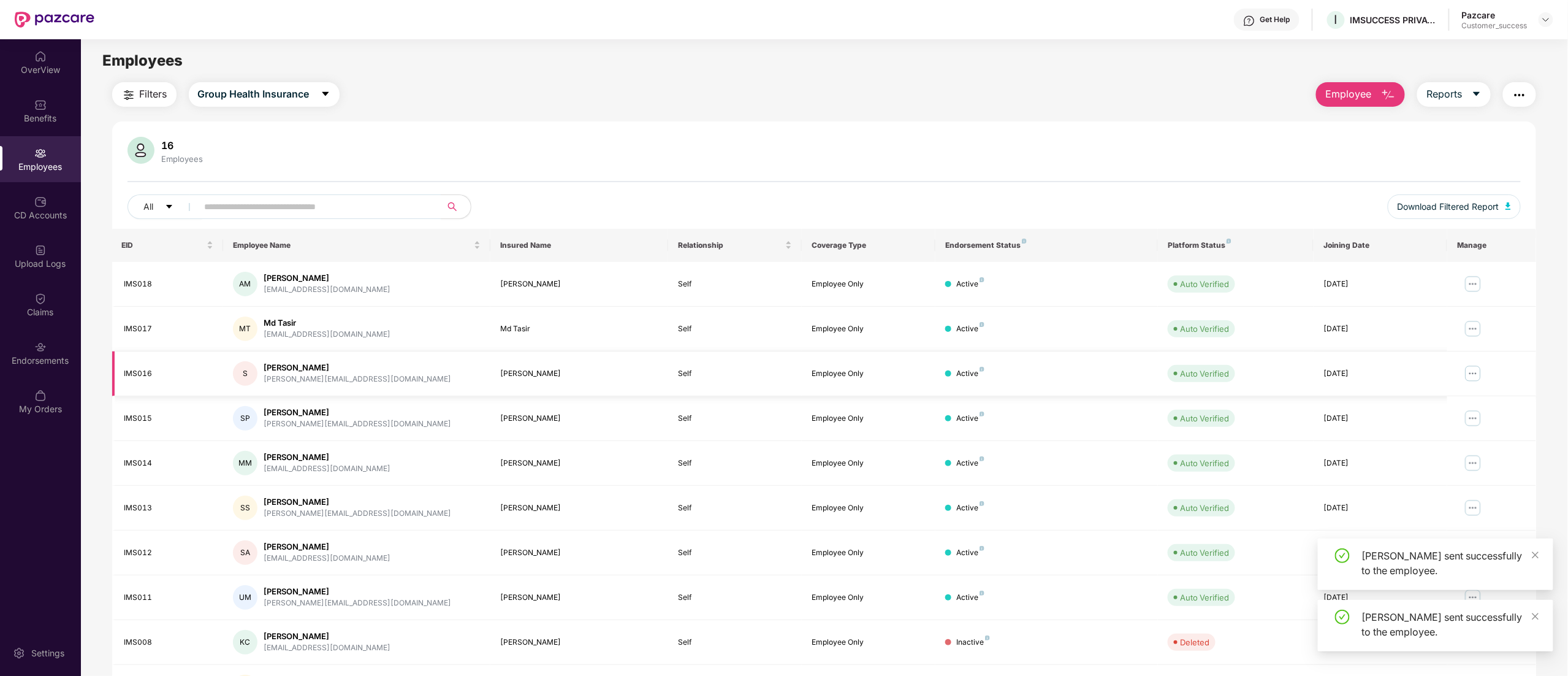
click at [1475, 375] on img at bounding box center [1472, 374] width 20 height 20
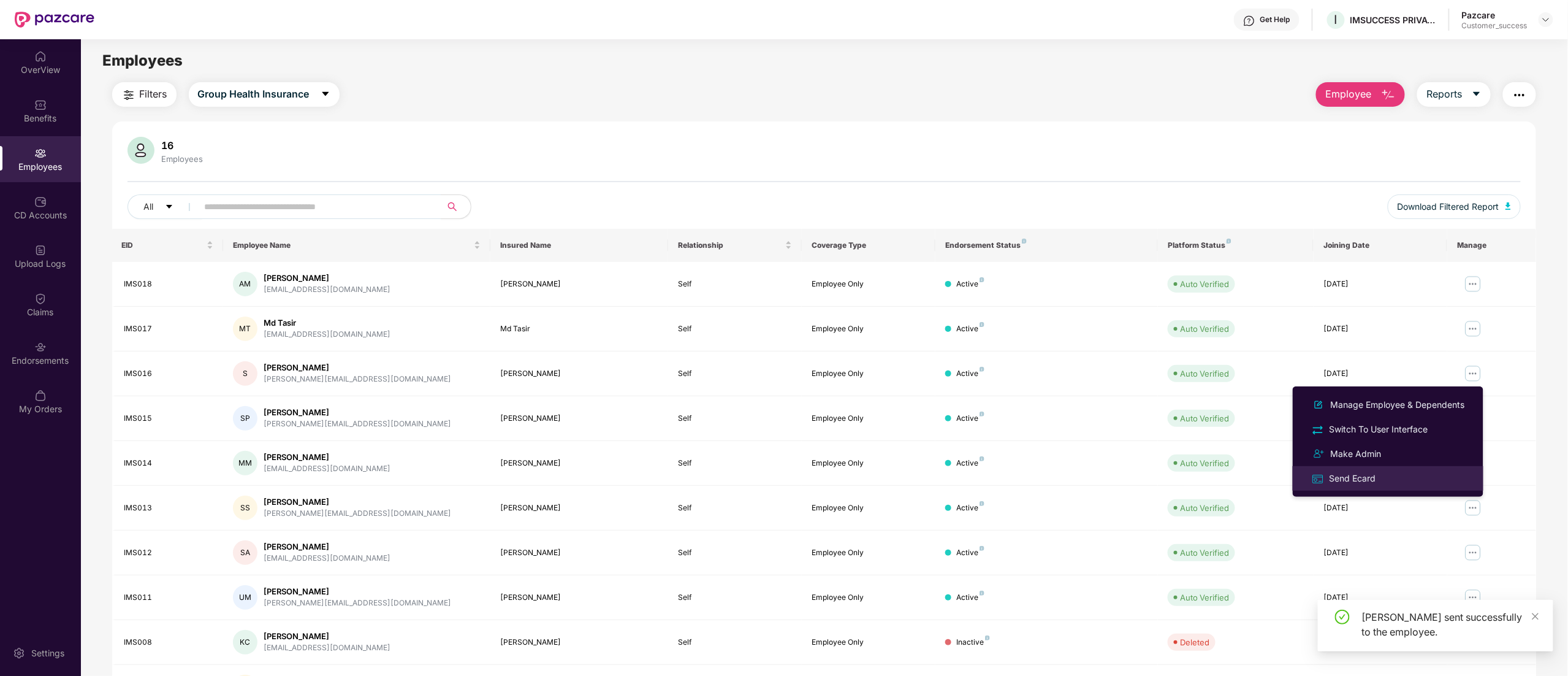
click at [1346, 476] on div "Send Ecard" at bounding box center [1353, 479] width 51 height 13
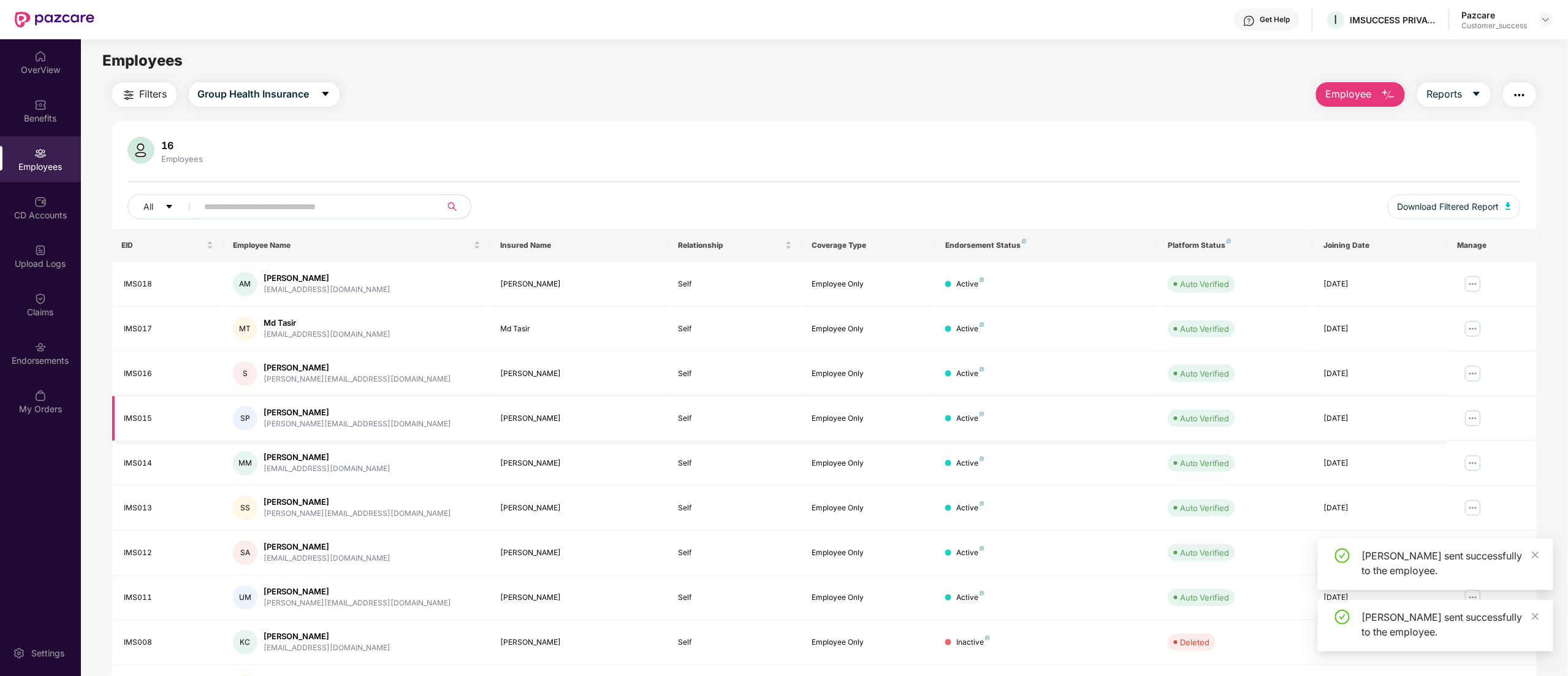
click at [1470, 421] on img at bounding box center [1472, 418] width 20 height 20
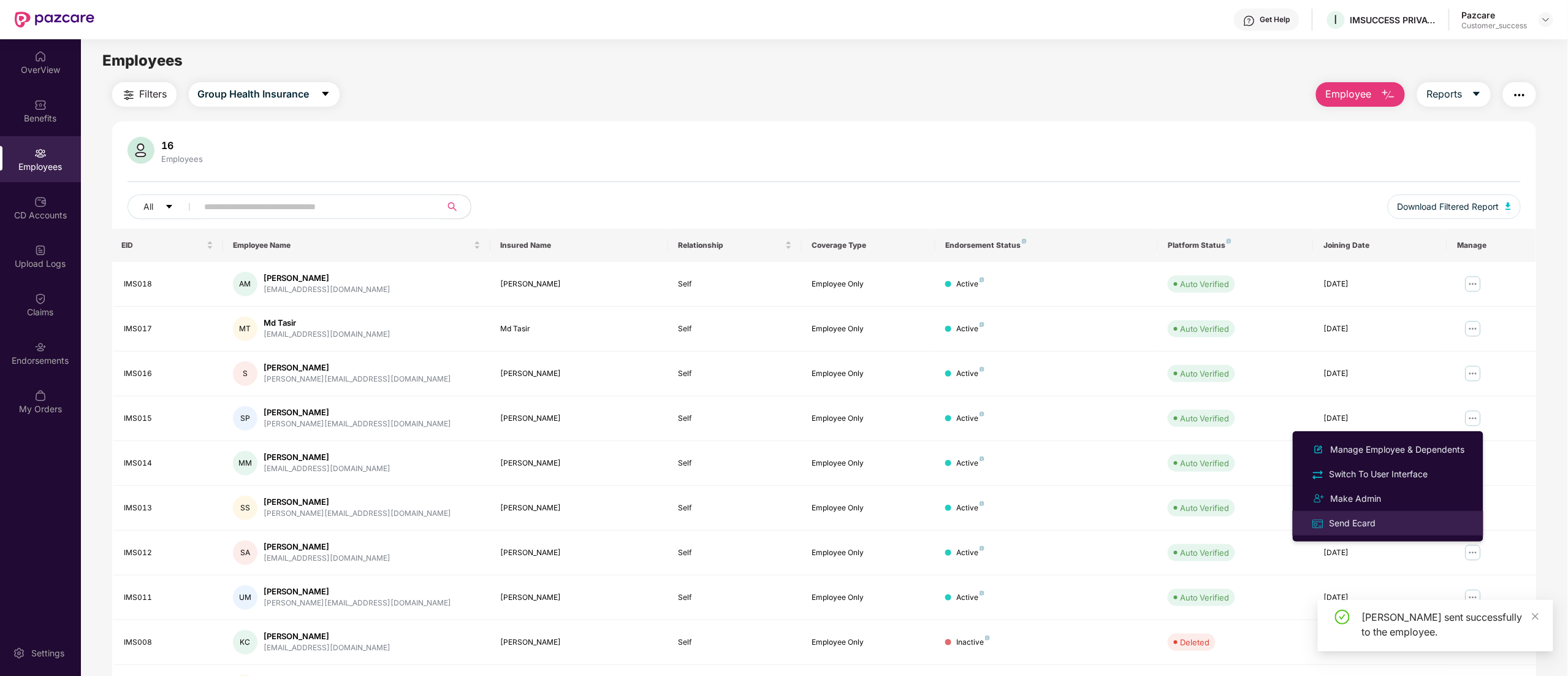
click at [1363, 517] on div "Send Ecard" at bounding box center [1353, 523] width 51 height 13
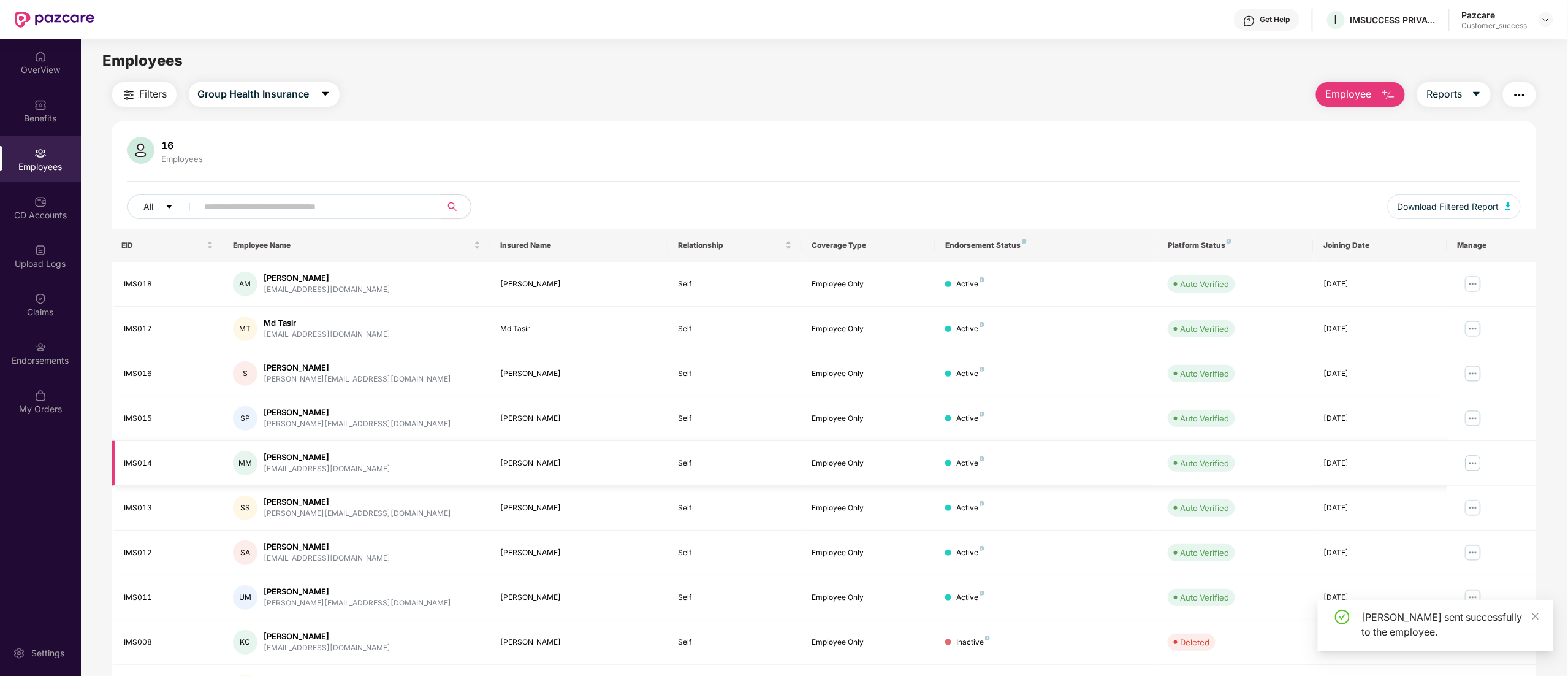
click at [1477, 466] on img at bounding box center [1472, 463] width 20 height 20
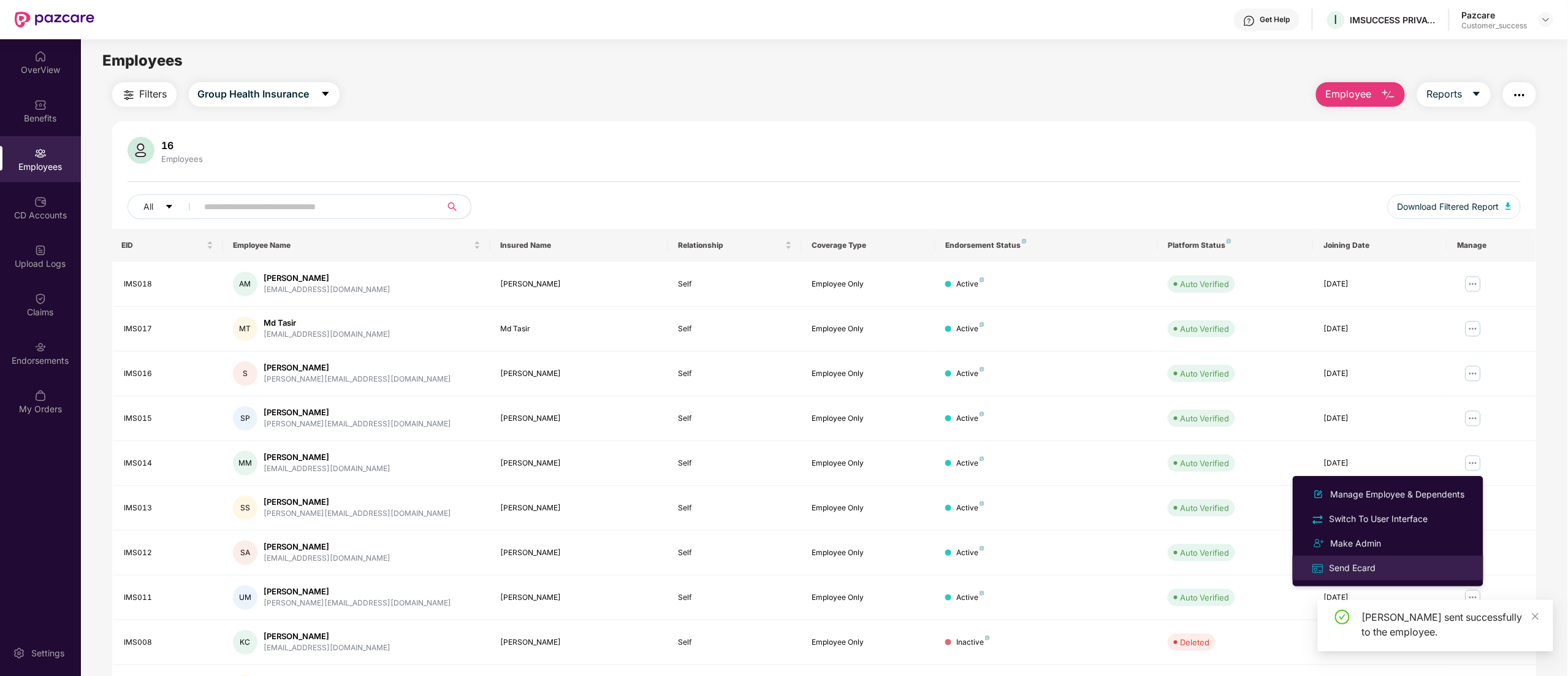
click at [1350, 562] on div "Send Ecard" at bounding box center [1353, 568] width 51 height 13
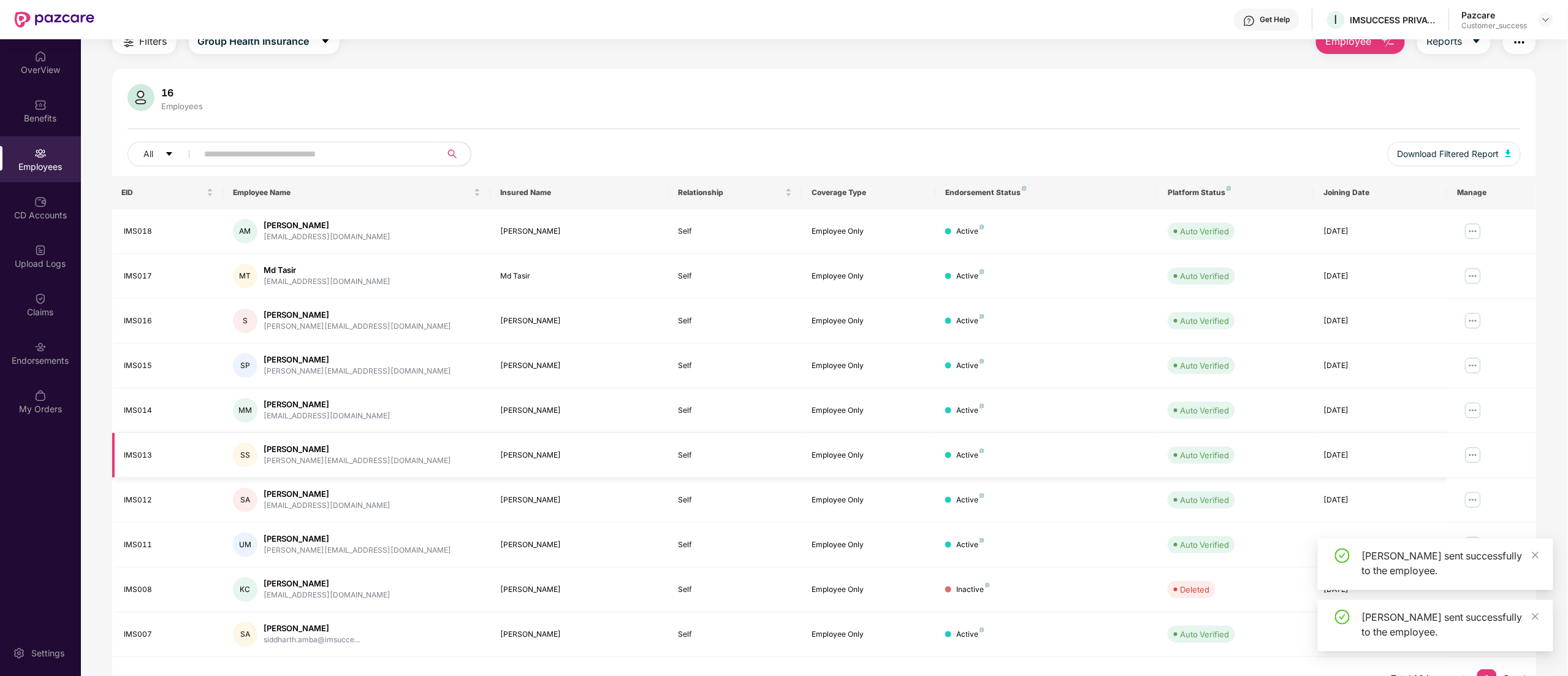
scroll to position [80, 0]
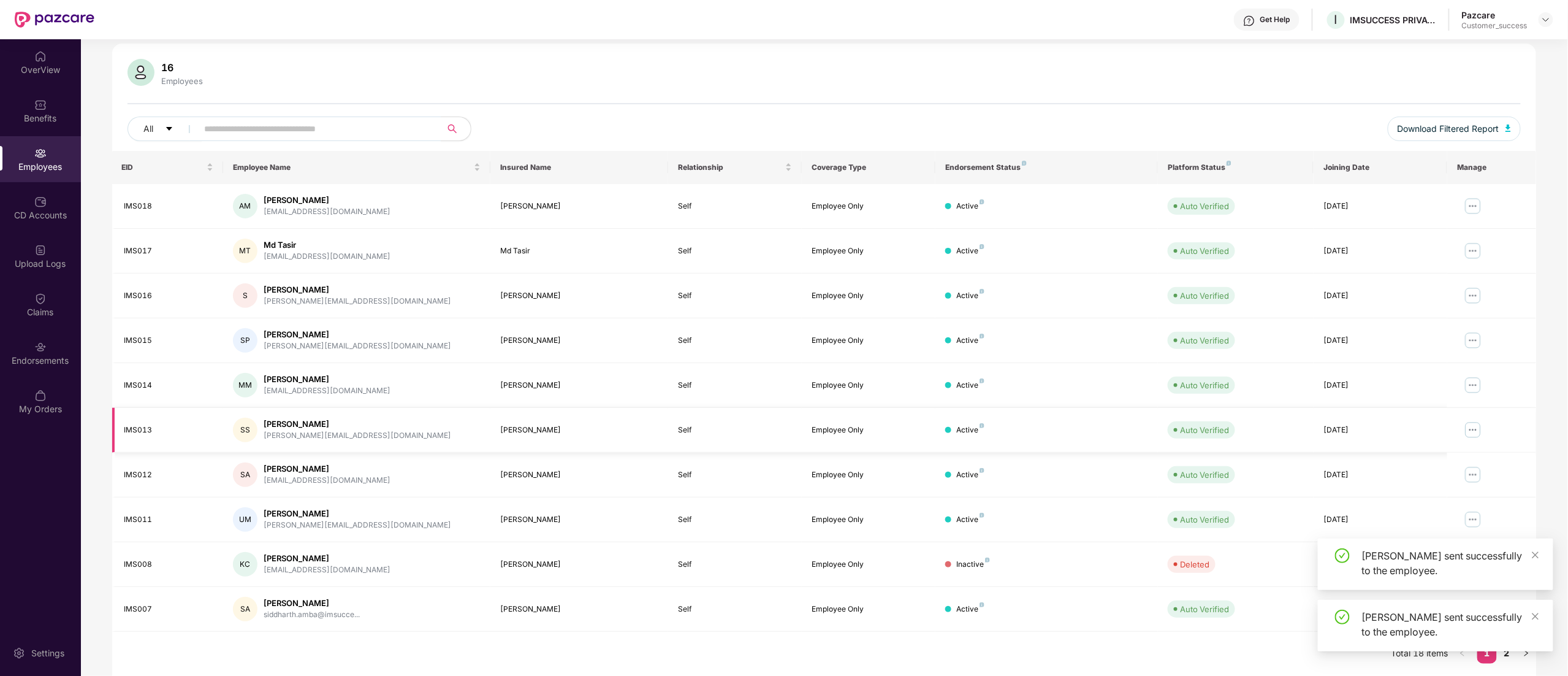
click at [1479, 427] on img at bounding box center [1472, 429] width 20 height 20
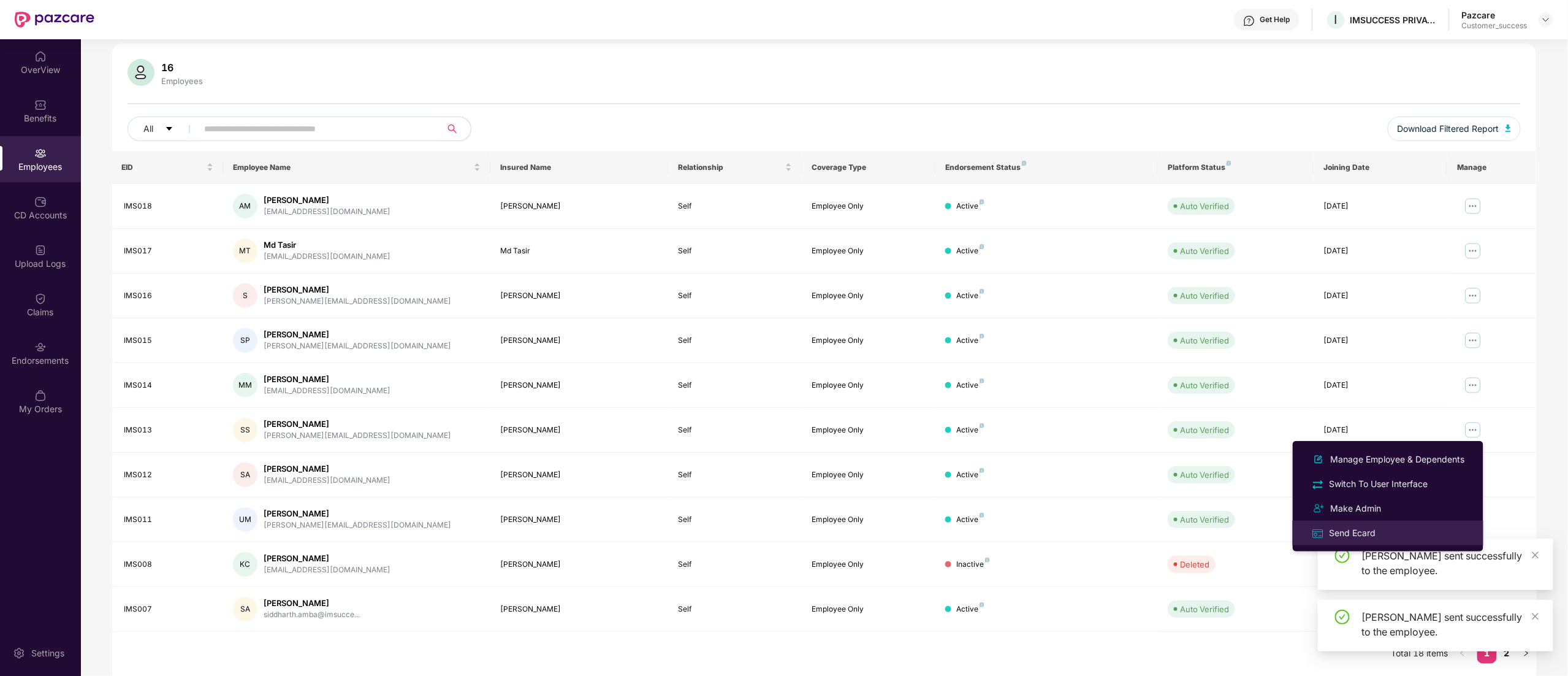
click at [1363, 534] on div "Send Ecard" at bounding box center [1353, 533] width 51 height 13
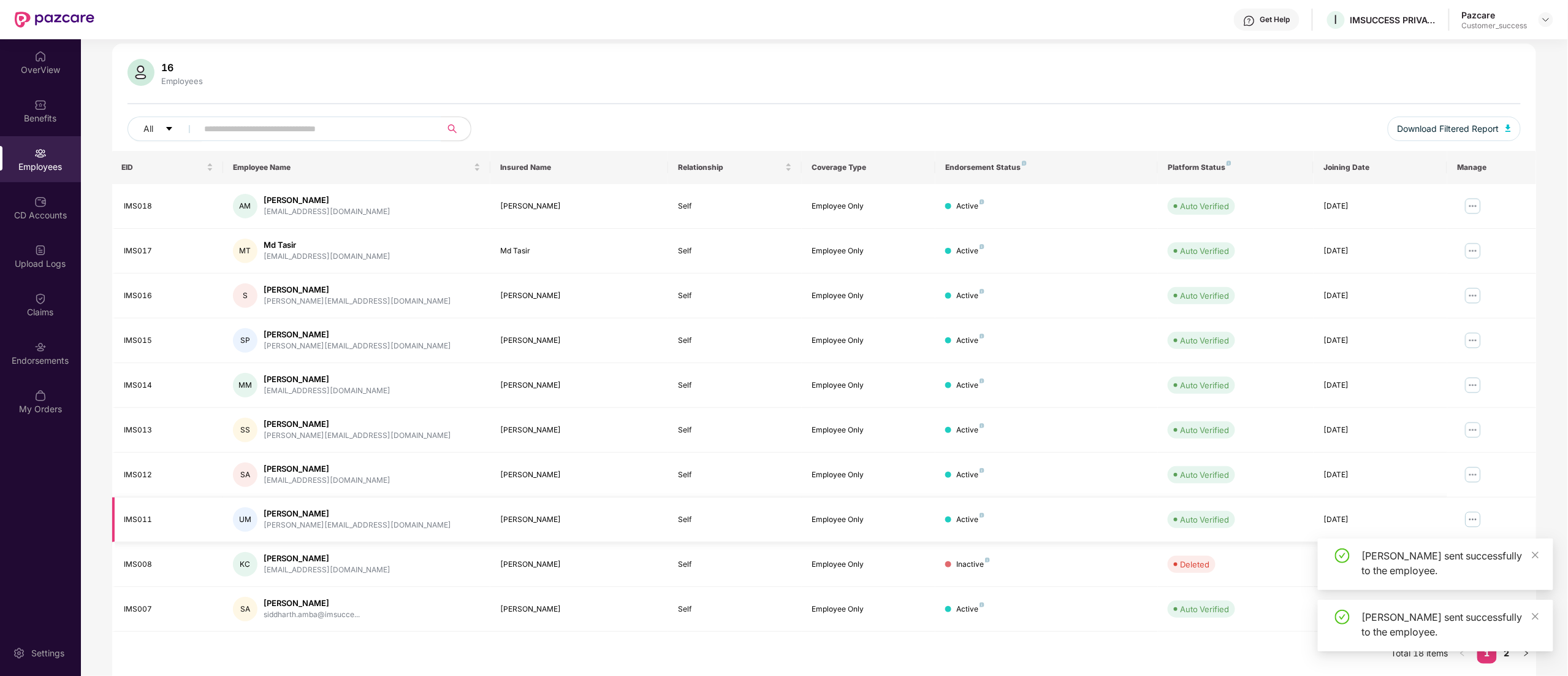
click at [1472, 514] on img at bounding box center [1472, 520] width 20 height 20
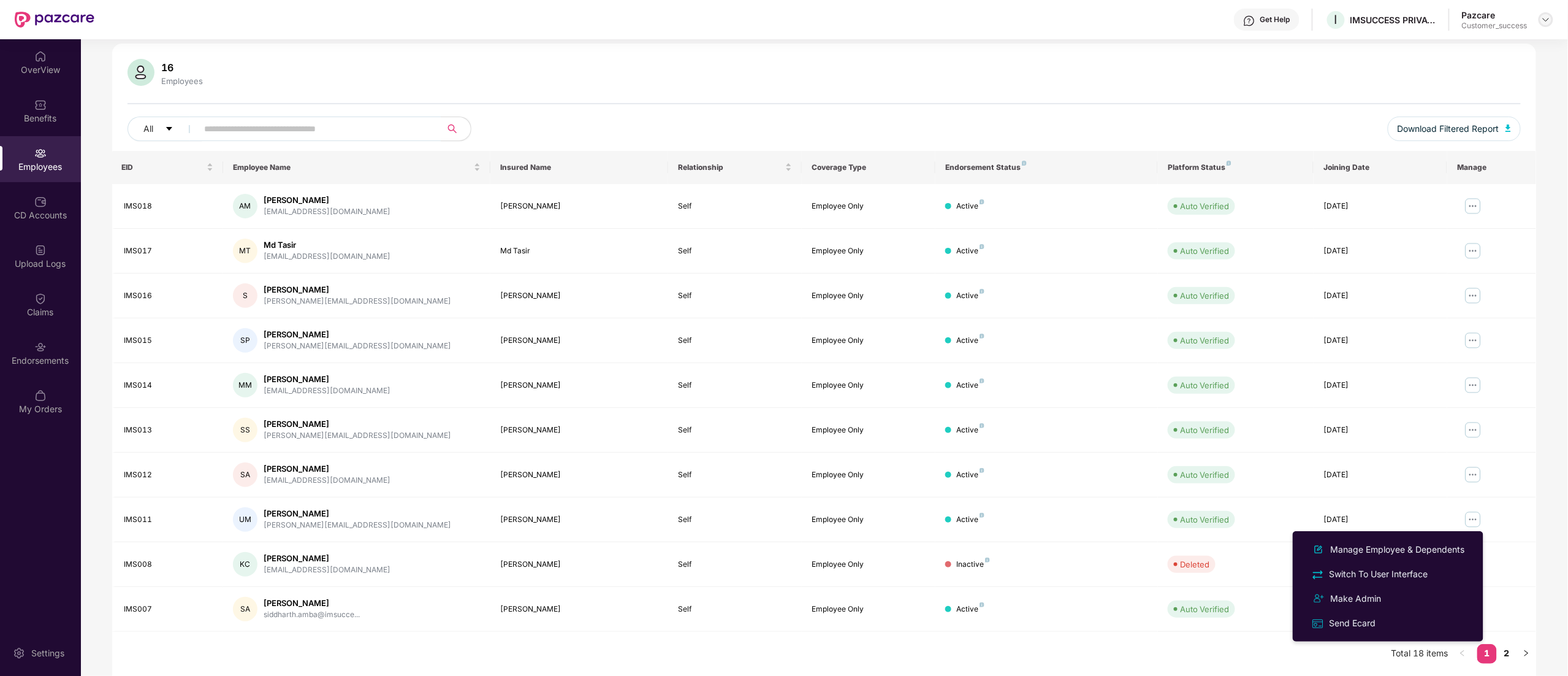
click at [1546, 12] on div at bounding box center [1546, 20] width 15 height 15
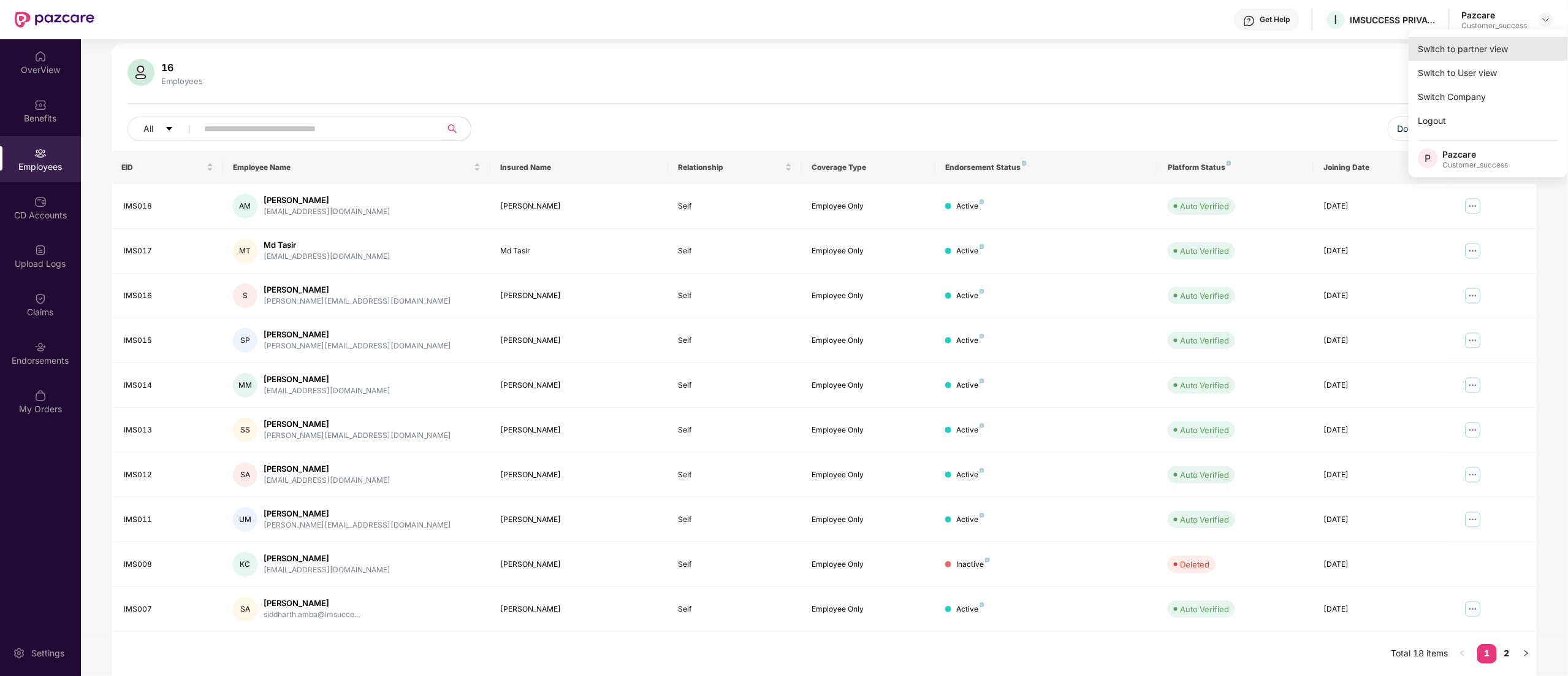
click at [1505, 41] on div "Switch to partner view" at bounding box center [1488, 48] width 159 height 24
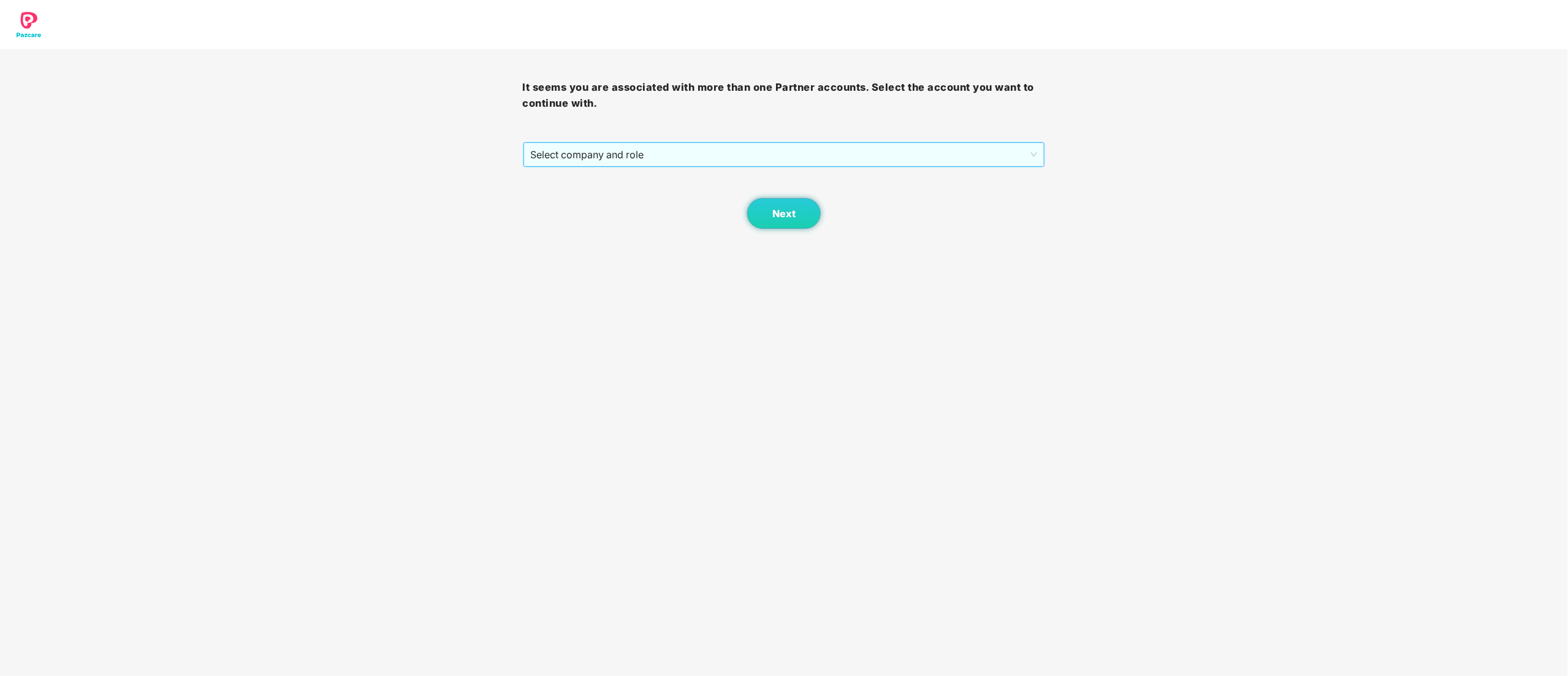
click at [626, 157] on span "Select company and role" at bounding box center [784, 155] width 507 height 24
click at [616, 188] on div "Pazcare - CUSTOMER_SUCCESS_TEAM_LEAD" at bounding box center [785, 179] width 523 height 20
click at [808, 212] on button "Next" at bounding box center [784, 213] width 74 height 30
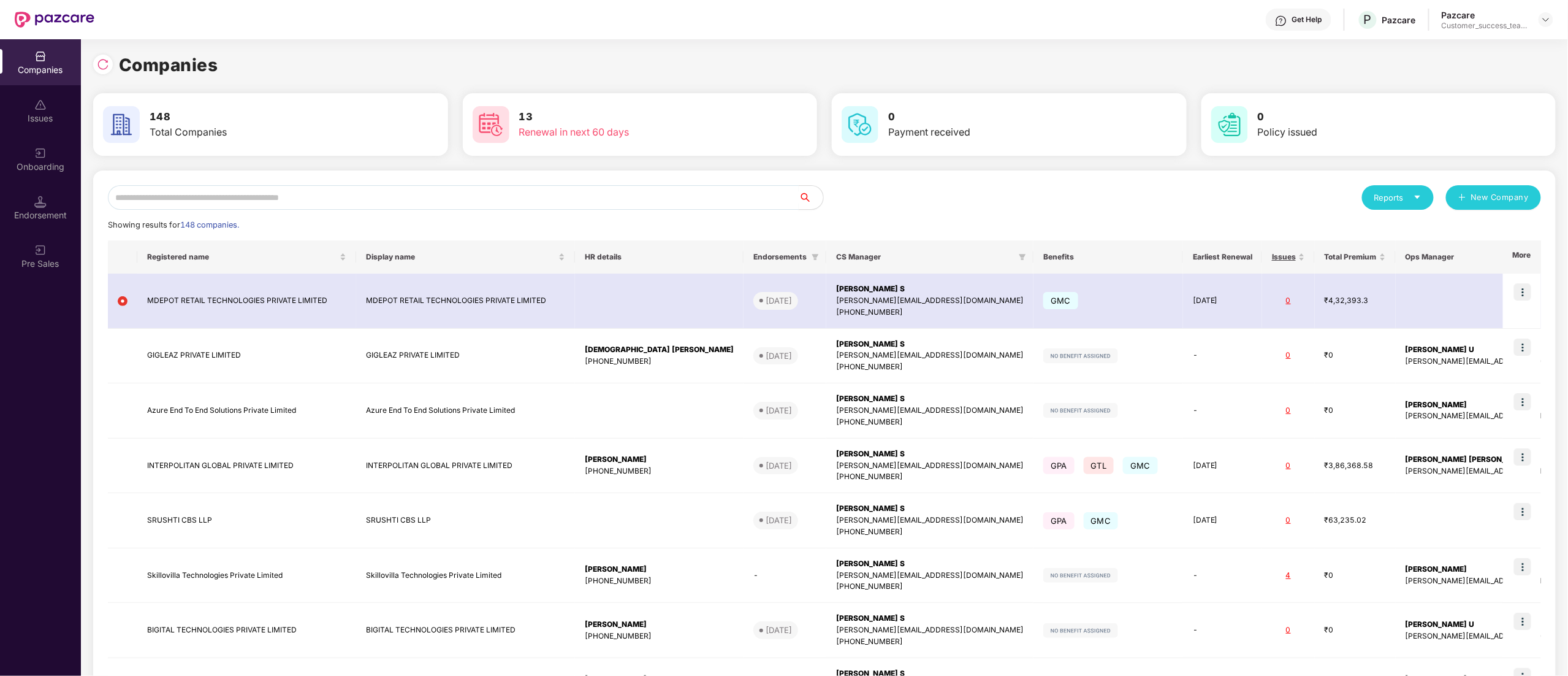
click at [225, 195] on input "text" at bounding box center [453, 197] width 691 height 25
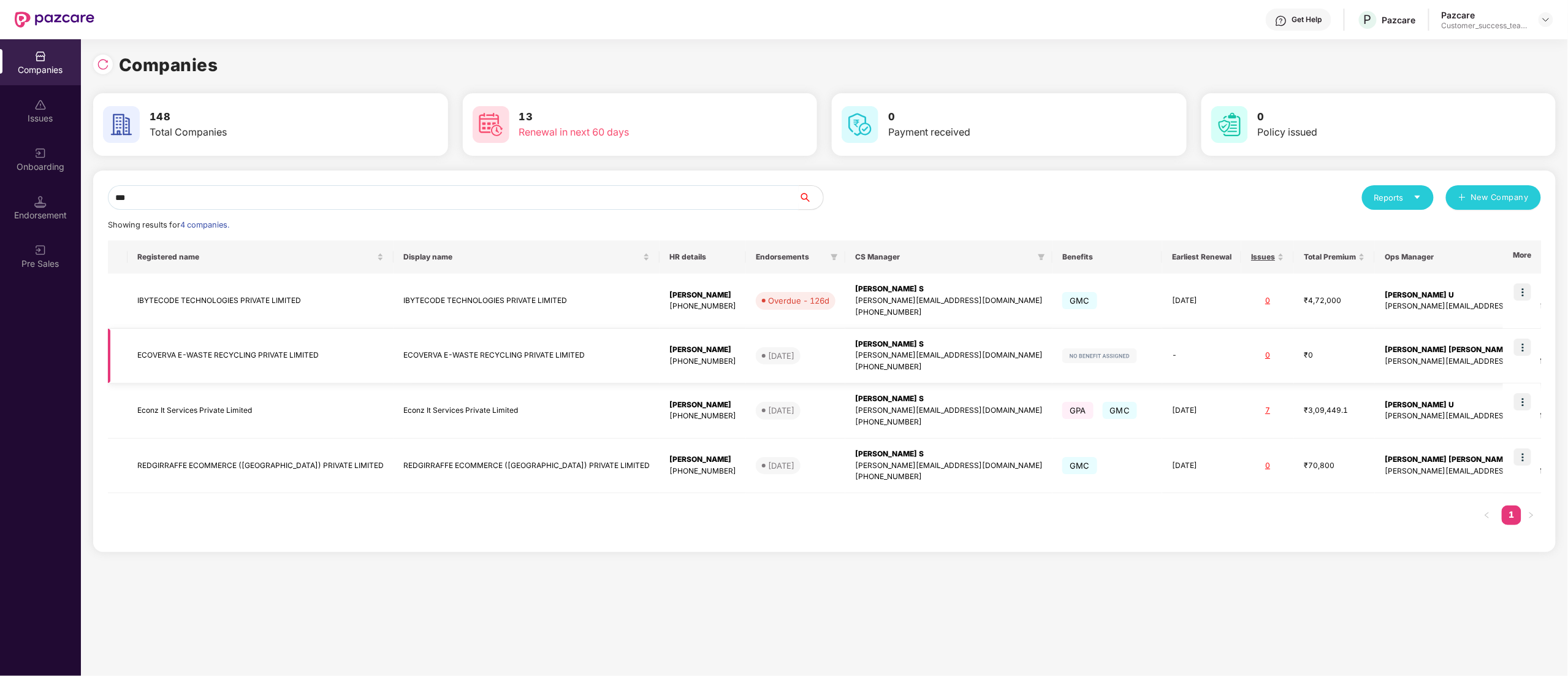
type input "***"
copy td "ECOVERVA E-WASTE RECYCLING PRIVATE LIMITED"
drag, startPoint x: 328, startPoint y: 354, endPoint x: 142, endPoint y: 364, distance: 186.3
click at [142, 364] on td "ECOVERVA E-WASTE RECYCLING PRIVATE LIMITED" at bounding box center [261, 356] width 266 height 55
